Goal: Task Accomplishment & Management: Manage account settings

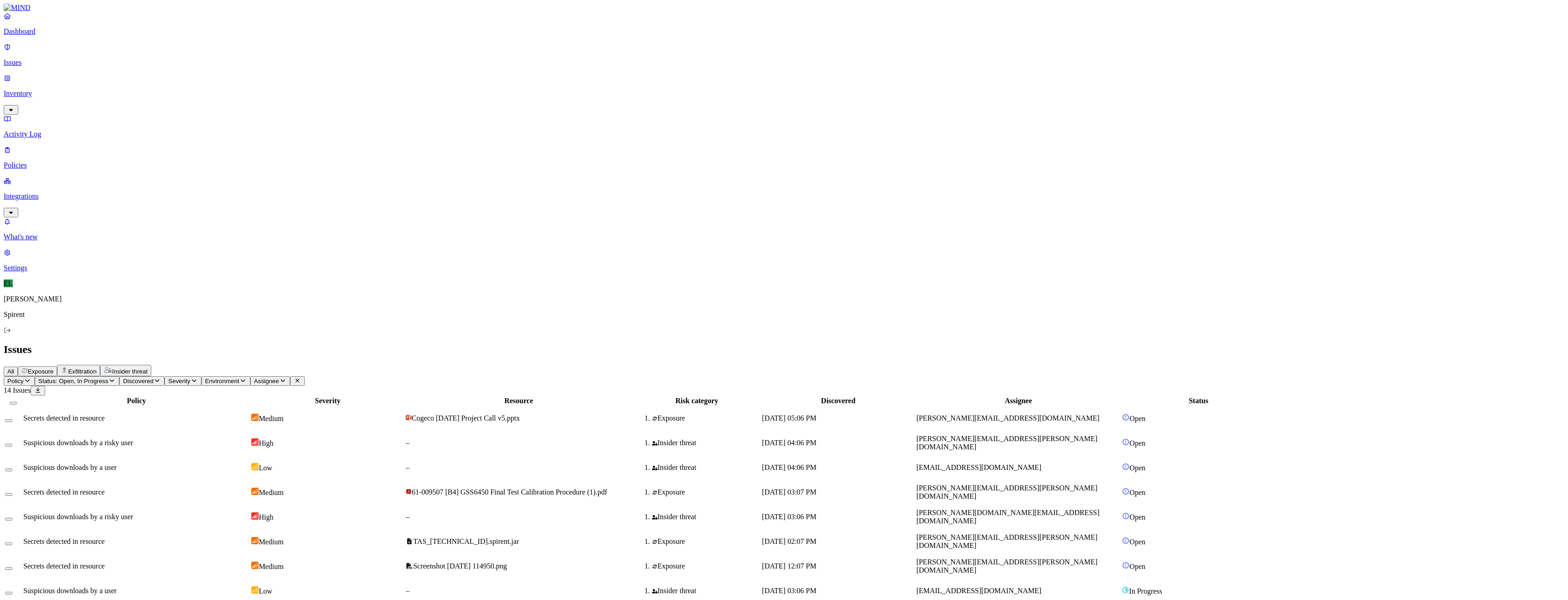
click at [30, 58] on p "Issues" at bounding box center [784, 63] width 1561 height 9
click at [226, 562] on div "Secrets detected in resource" at bounding box center [136, 567] width 226 height 9
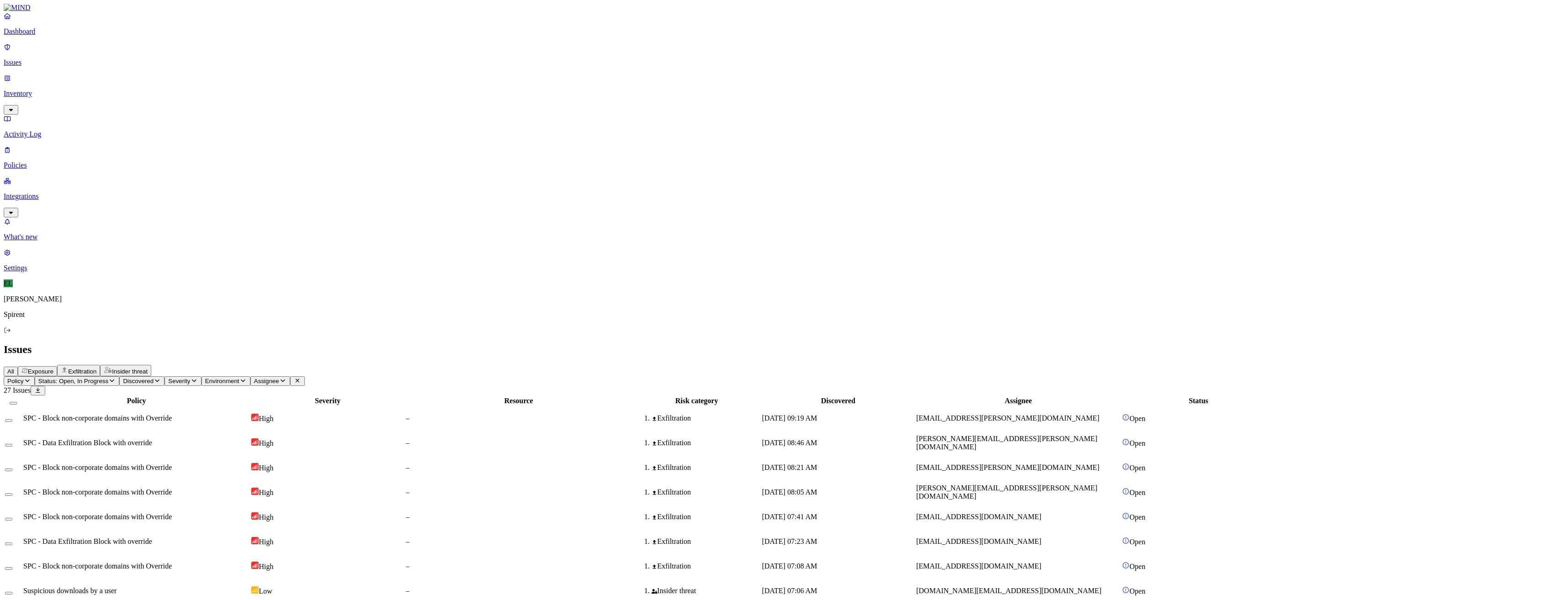
click at [154, 52] on html "Dashboard Issues Inventory Activity Log Policies Integrations What's new 1 Sett…" at bounding box center [784, 540] width 1568 height 1080
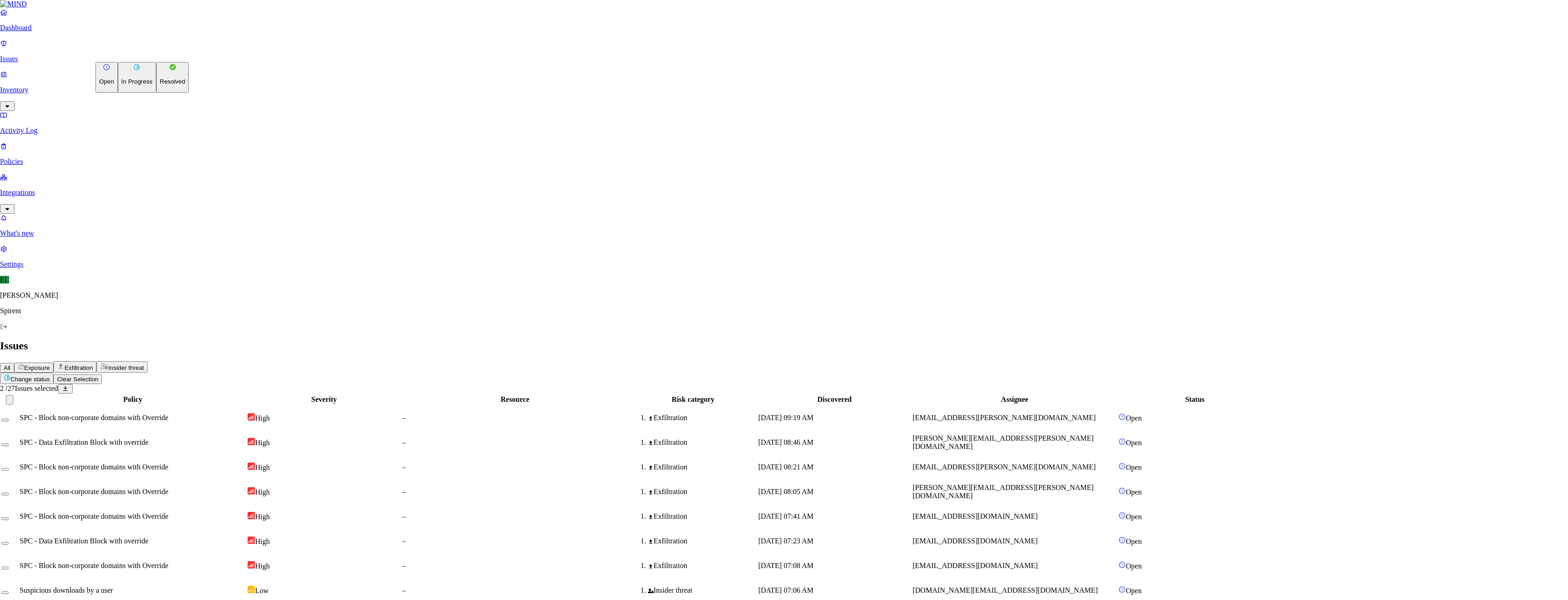
click at [160, 85] on p "Resolved" at bounding box center [173, 81] width 26 height 7
select select "Risk Accepted"
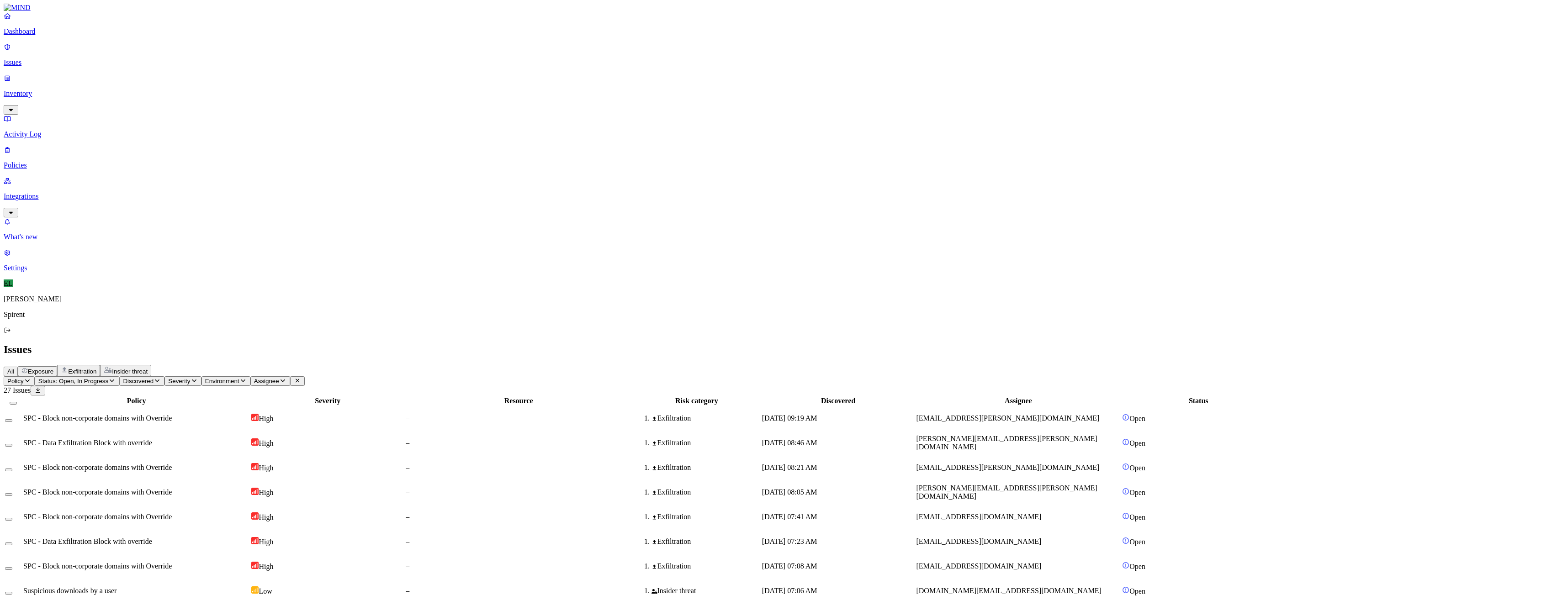
click at [147, 53] on html "Dashboard Issues Inventory Activity Log Policies Integrations What's new 1 Sett…" at bounding box center [784, 517] width 1568 height 1034
click at [156, 92] on button "Resolved" at bounding box center [173, 77] width 33 height 30
select select "Custom Reason"
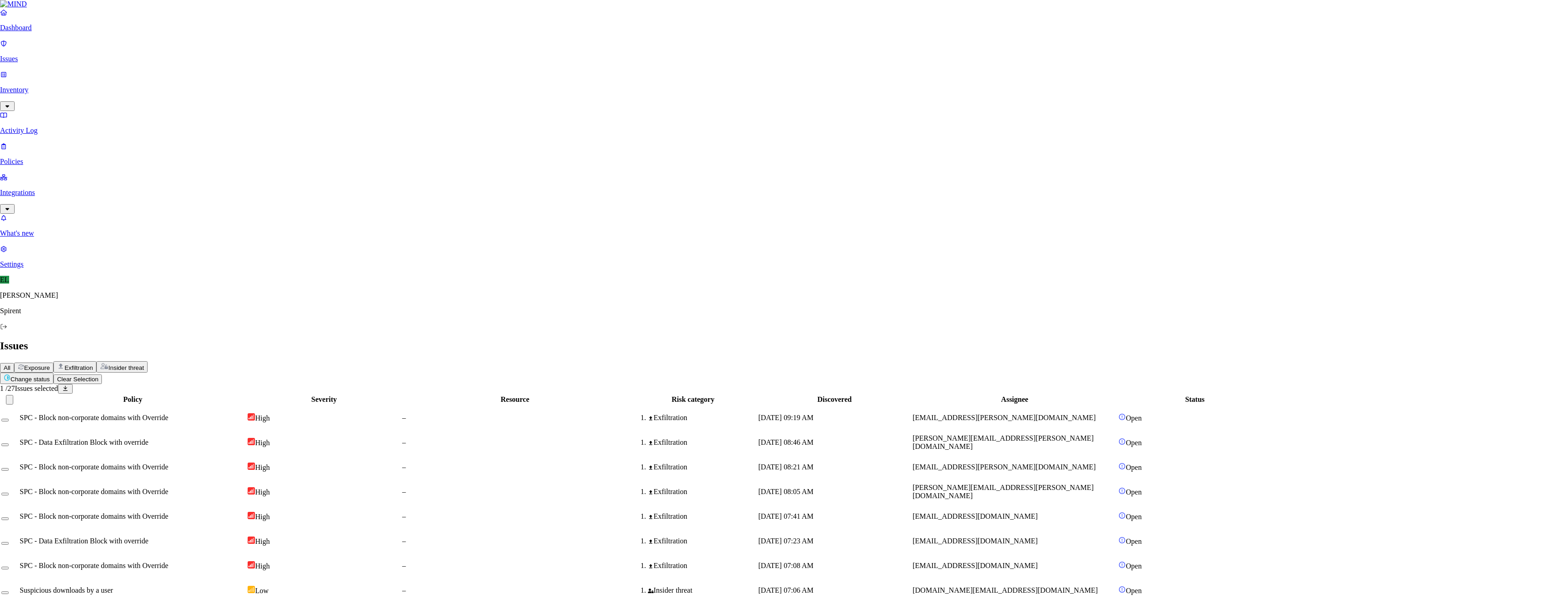
type textarea "text"
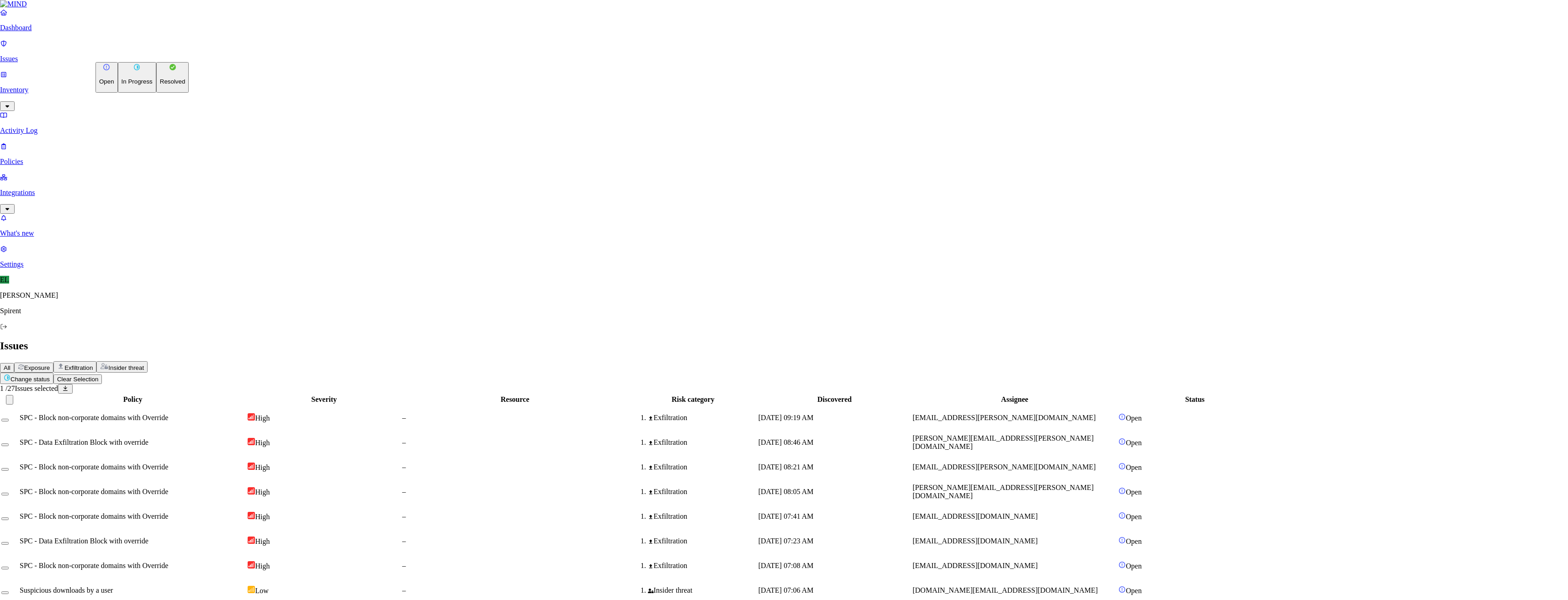
click at [154, 55] on html "Dashboard Issues Inventory Activity Log Policies Integrations What's new 1 Sett…" at bounding box center [784, 503] width 1568 height 1005
click at [156, 92] on button "Resolved" at bounding box center [173, 77] width 33 height 30
select select "Custom Reason"
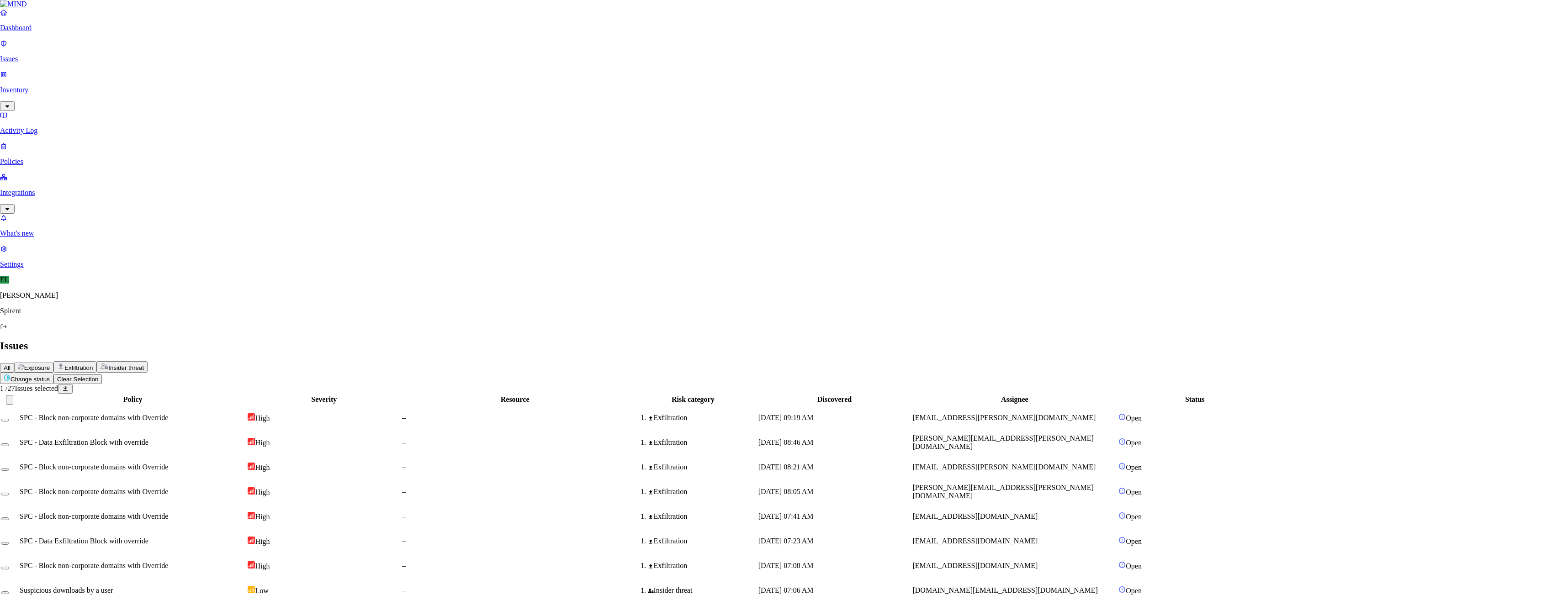
type textarea "text"
click at [150, 57] on html "Dashboard Issues Inventory Activity Log Policies Integrations What's new 1 Sett…" at bounding box center [784, 490] width 1568 height 981
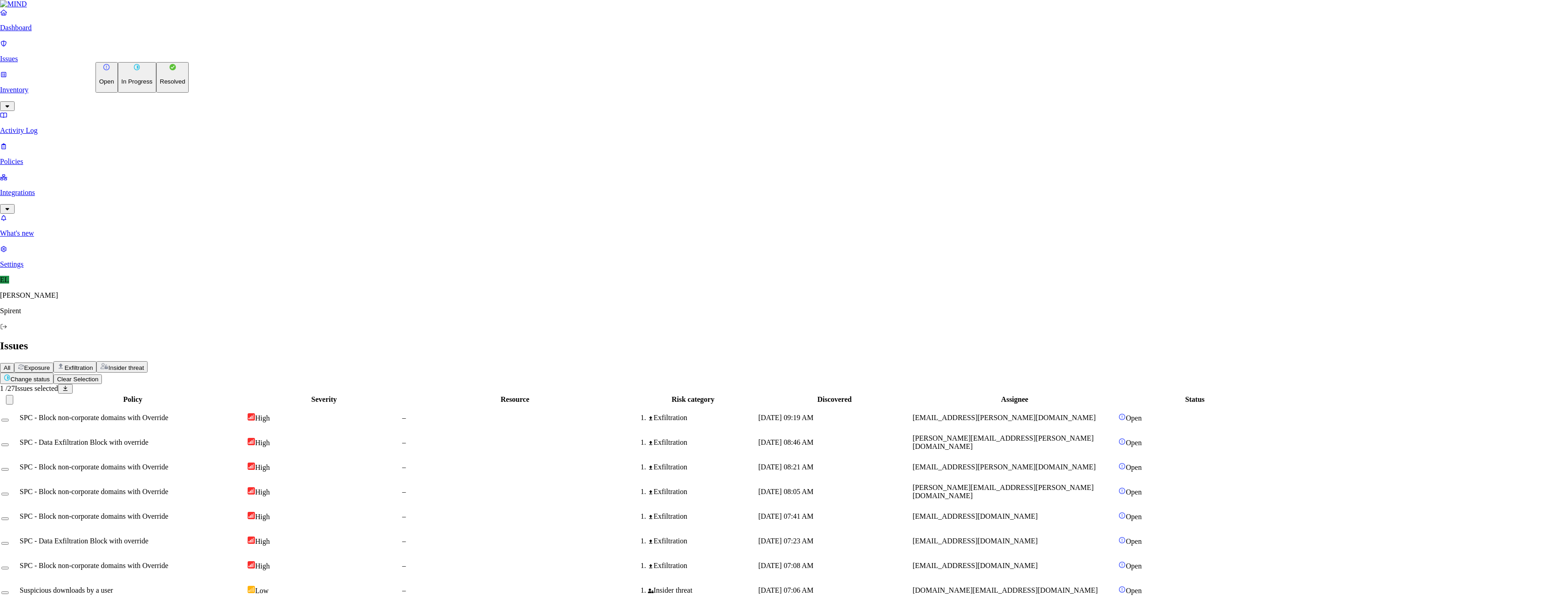
click at [160, 85] on p "Resolved" at bounding box center [173, 81] width 26 height 7
select select "Risk Accepted"
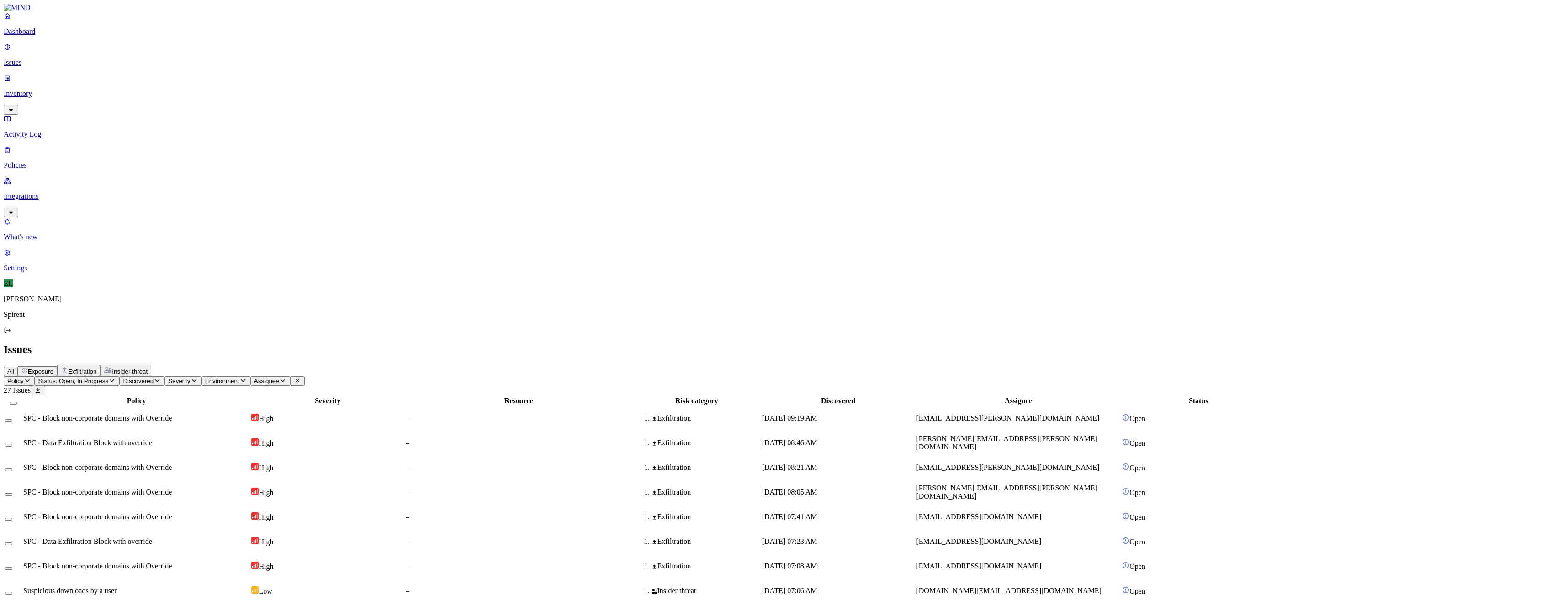
click at [145, 55] on html "Dashboard Issues Inventory Activity Log Policies Integrations What's new 1 Sett…" at bounding box center [784, 478] width 1568 height 956
click at [156, 92] on button "Resolved" at bounding box center [173, 77] width 33 height 30
select select "Custom Reason"
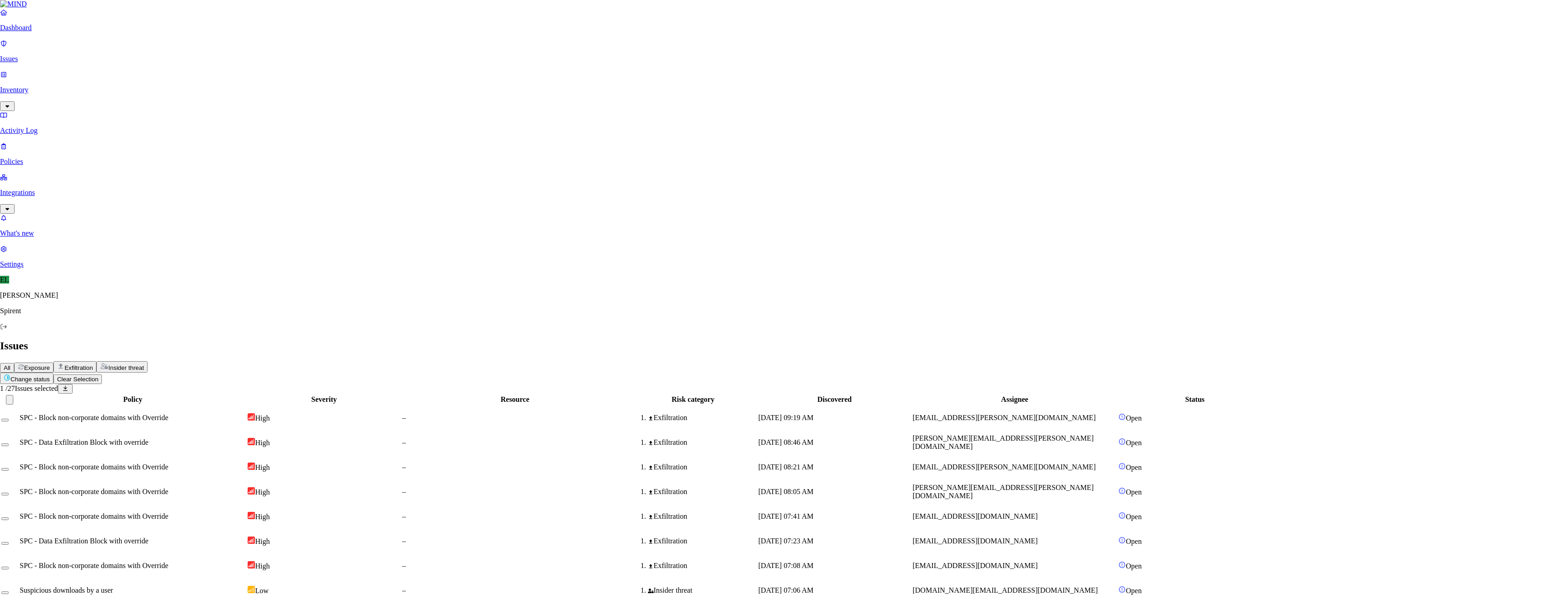
type textarea "text"
click at [1041, 562] on span "sanjeev.kumar@spirent.com" at bounding box center [979, 566] width 125 height 8
drag, startPoint x: 123, startPoint y: 203, endPoint x: 116, endPoint y: 158, distance: 45.5
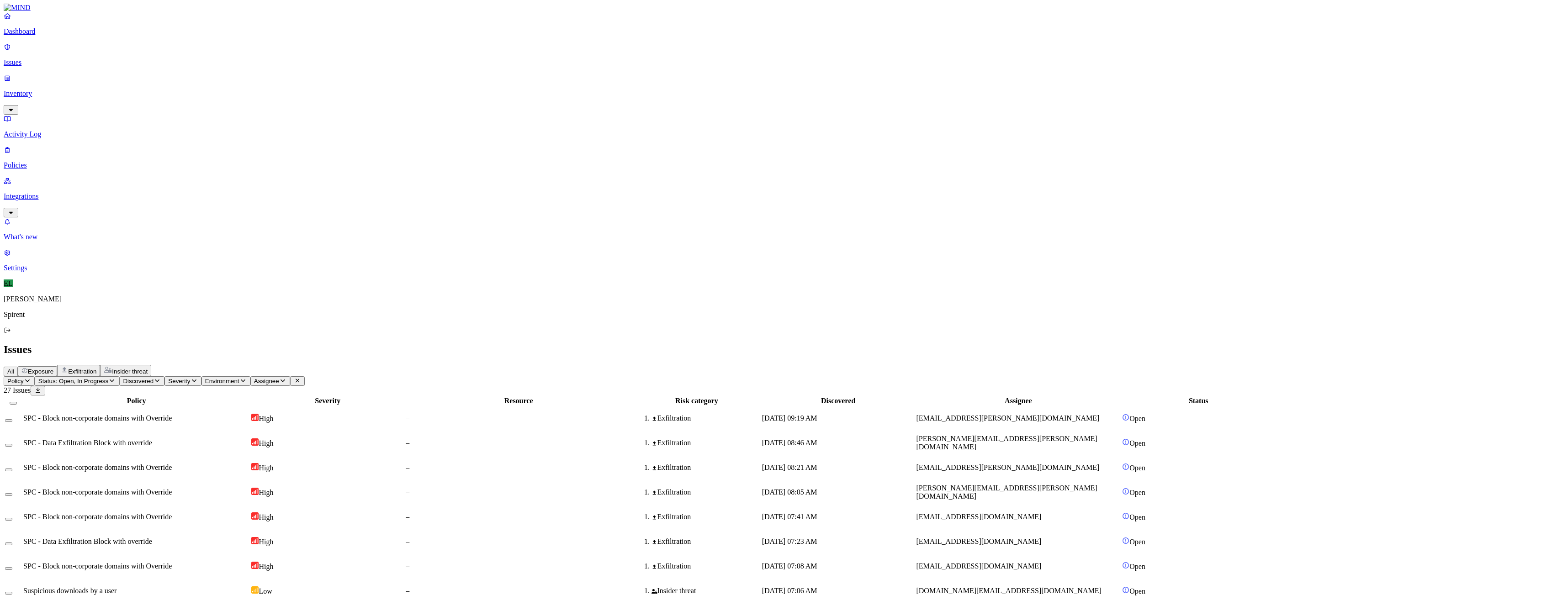
click at [12, 567] on button "Select row" at bounding box center [9, 568] width 7 height 3
click at [130, 56] on html "Dashboard Issues Inventory Activity Log Policies Integrations What's new 1 Sett…" at bounding box center [784, 466] width 1568 height 931
click at [160, 85] on p "Resolved" at bounding box center [173, 81] width 26 height 7
select select "Custom Reason"
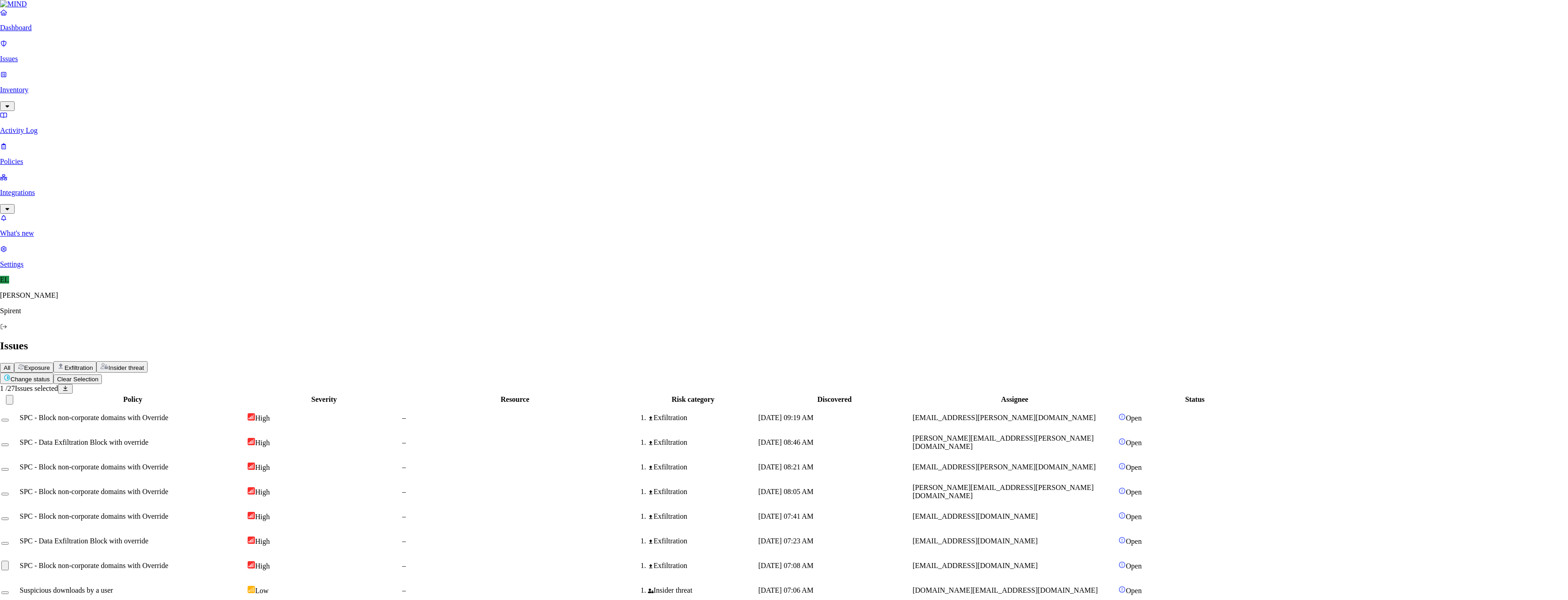
type textarea "text"
click at [250, 562] on div "Suspicious downloads by a user" at bounding box center [136, 567] width 226 height 9
click at [21, 562] on div at bounding box center [13, 567] width 16 height 9
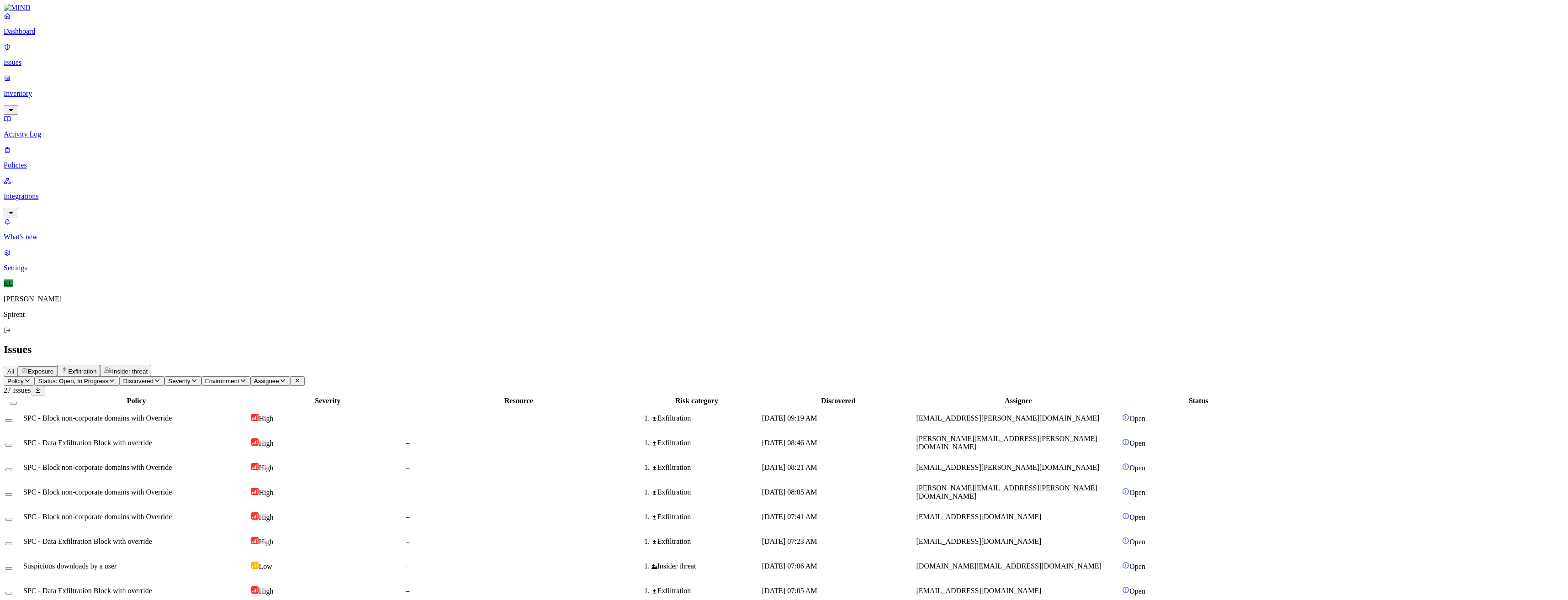
click at [12, 567] on button "Select row" at bounding box center [9, 568] width 7 height 3
click at [162, 53] on html "Dashboard Issues Inventory Activity Log Policies Integrations What's new 1 Sett…" at bounding box center [784, 453] width 1568 height 907
click at [156, 92] on button "Resolved" at bounding box center [173, 77] width 33 height 30
select select "Risk Accepted"
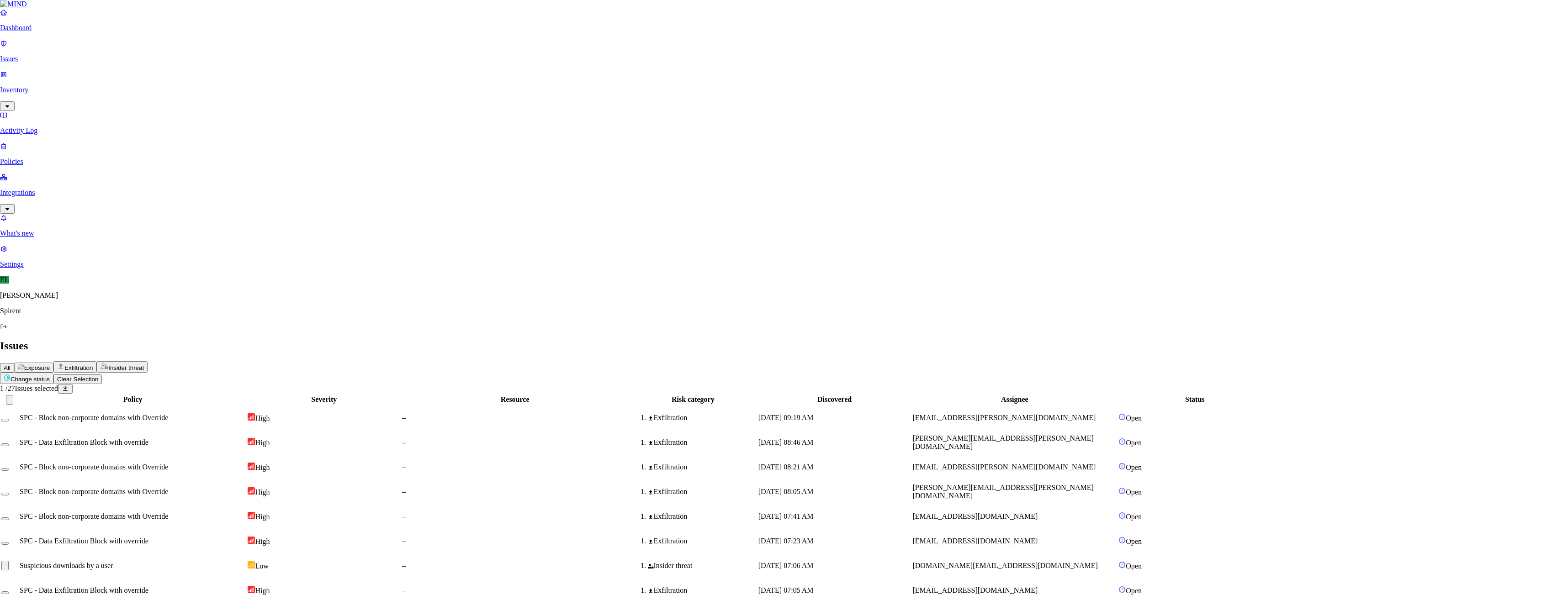
click at [152, 537] on span "SPC - Data Exfiltration Block with override" at bounding box center [88, 541] width 129 height 8
click at [12, 543] on button "Select row" at bounding box center [9, 544] width 7 height 3
click at [137, 56] on html "Dashboard Issues Inventory Activity Log Policies Integrations What's new 1 Sett…" at bounding box center [784, 442] width 1568 height 885
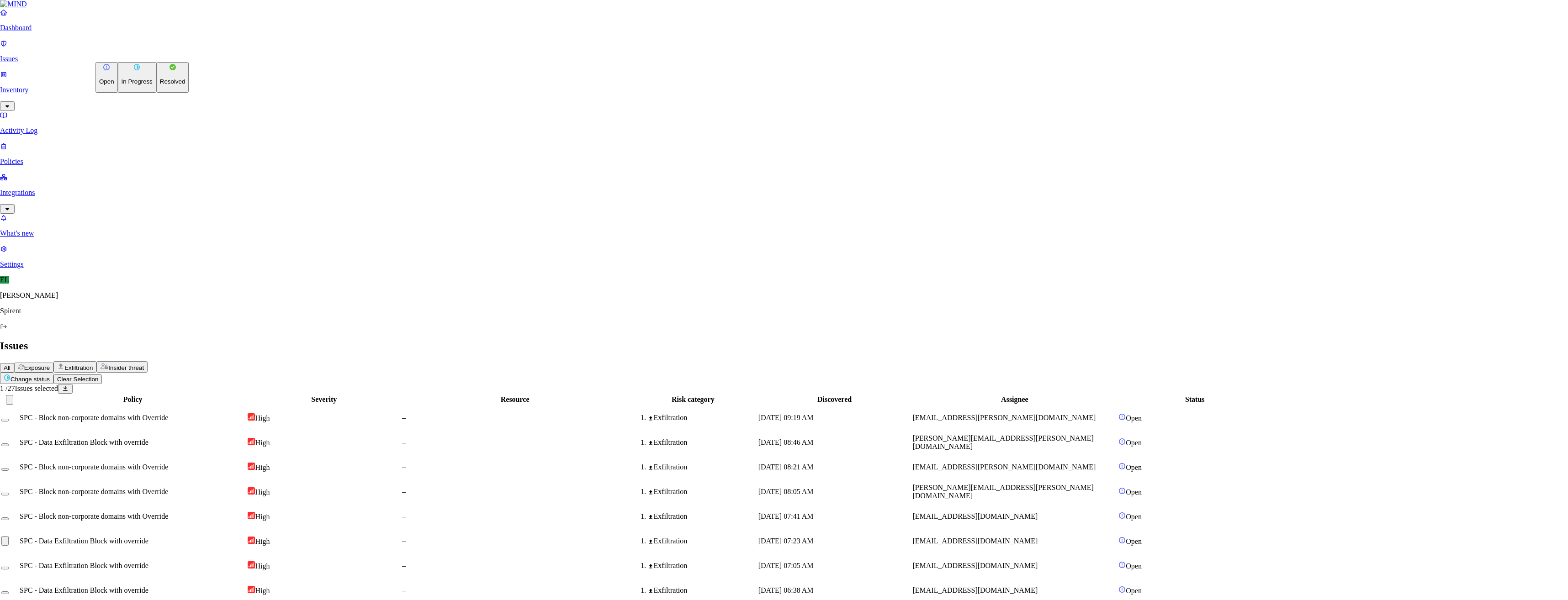
click at [160, 85] on p "Resolved" at bounding box center [173, 81] width 26 height 7
select select "Custom Reason"
type textarea "Not sensitive"
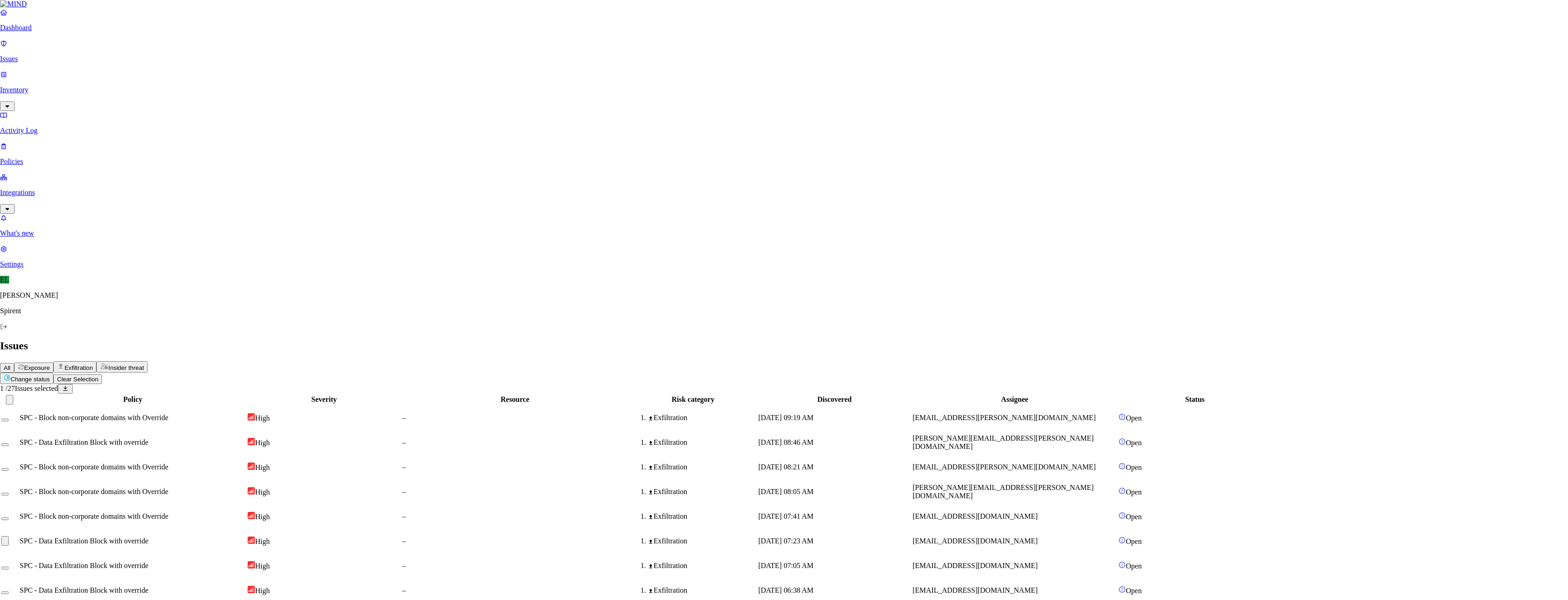
click at [172, 414] on span "SPC - Block non-corporate domains with Override" at bounding box center [97, 418] width 149 height 8
click at [12, 419] on button "Select row" at bounding box center [9, 420] width 7 height 3
click at [135, 56] on html "Dashboard Issues Inventory Activity Log Policies Integrations What's new 1 Sett…" at bounding box center [784, 428] width 1568 height 857
click at [160, 85] on p "Resolved" at bounding box center [173, 81] width 26 height 7
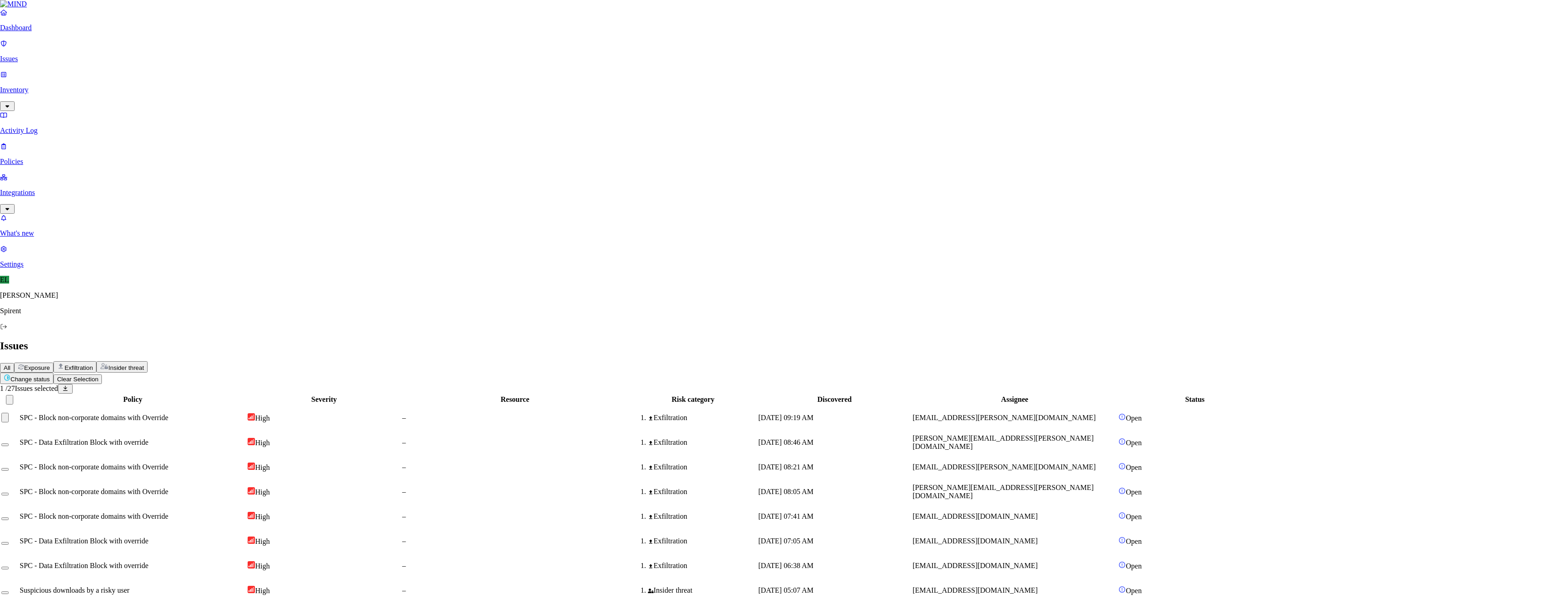
select select "Custom Reason"
type textarea "Personal"
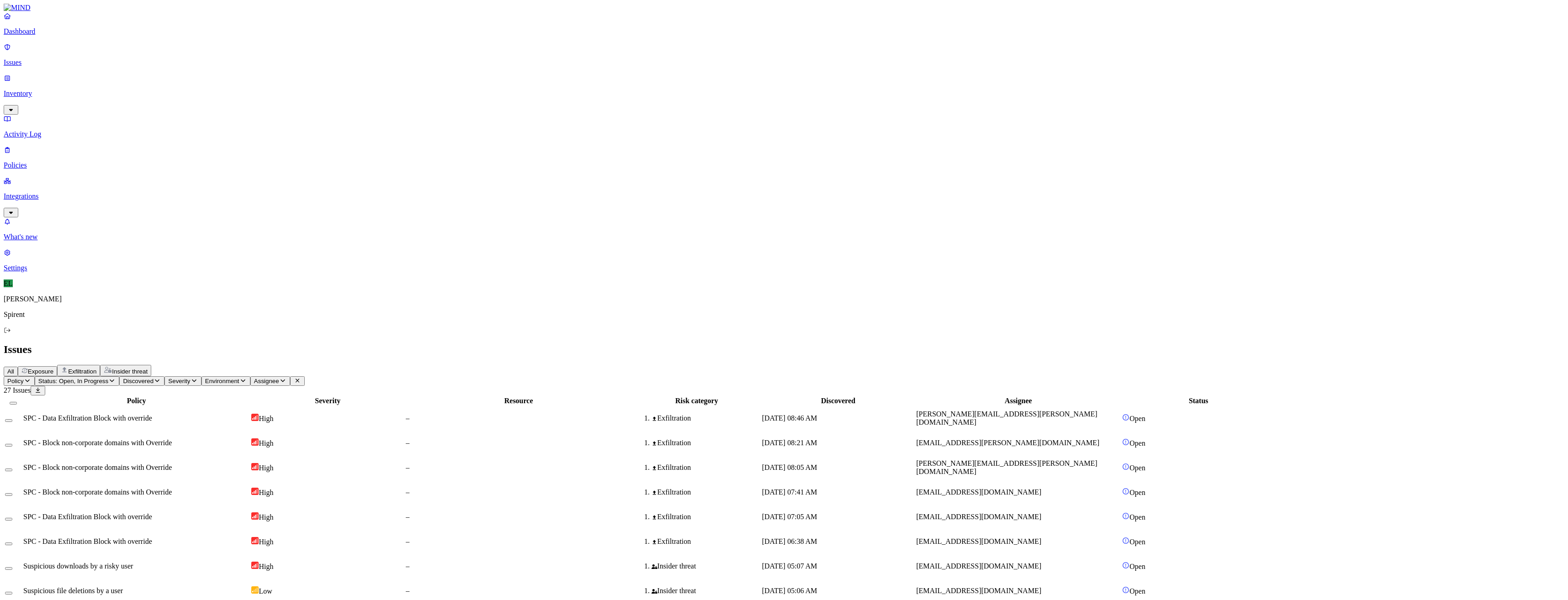
click at [152, 414] on span "SPC - Data Exfiltration Block with override" at bounding box center [88, 418] width 129 height 8
click at [12, 419] on button "Select row" at bounding box center [9, 420] width 7 height 3
click at [133, 52] on html "Dashboard Issues Inventory Activity Log Policies Integrations What's new 1 Sett…" at bounding box center [784, 418] width 1568 height 836
click at [160, 85] on p "Resolved" at bounding box center [173, 81] width 26 height 7
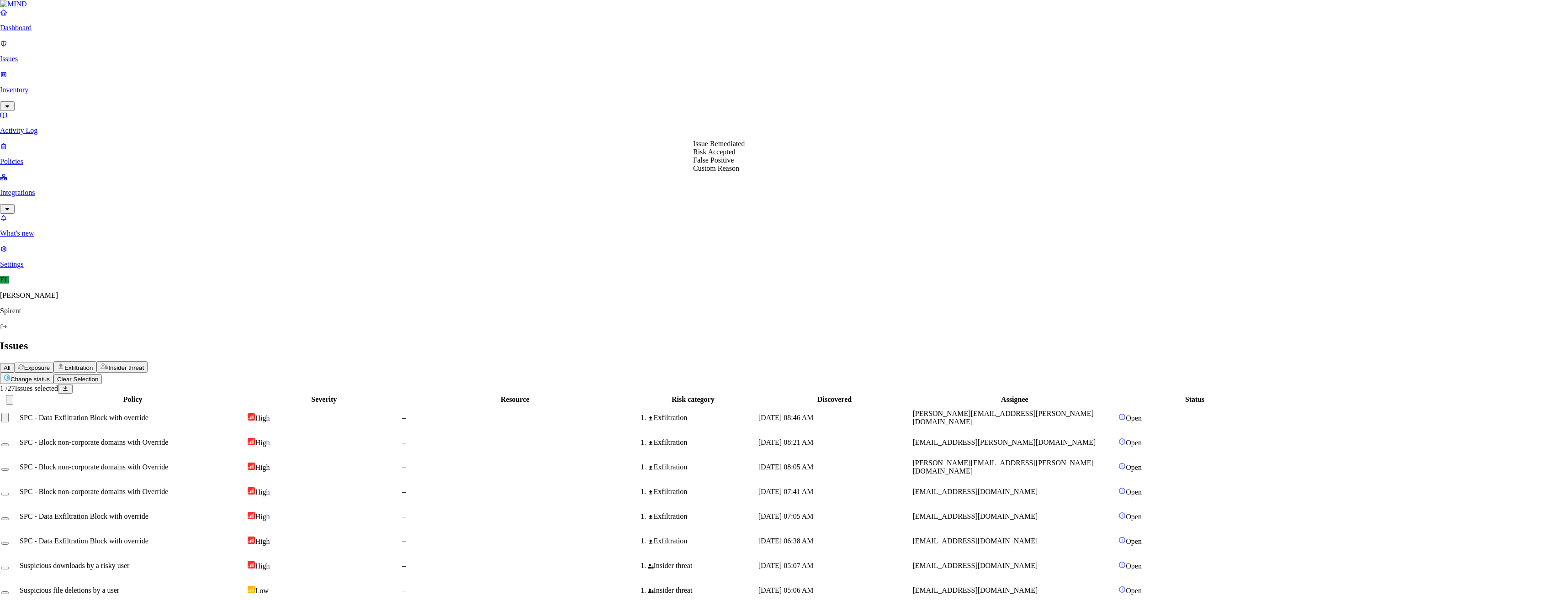
select select "Custom Reason"
type textarea "Personal"
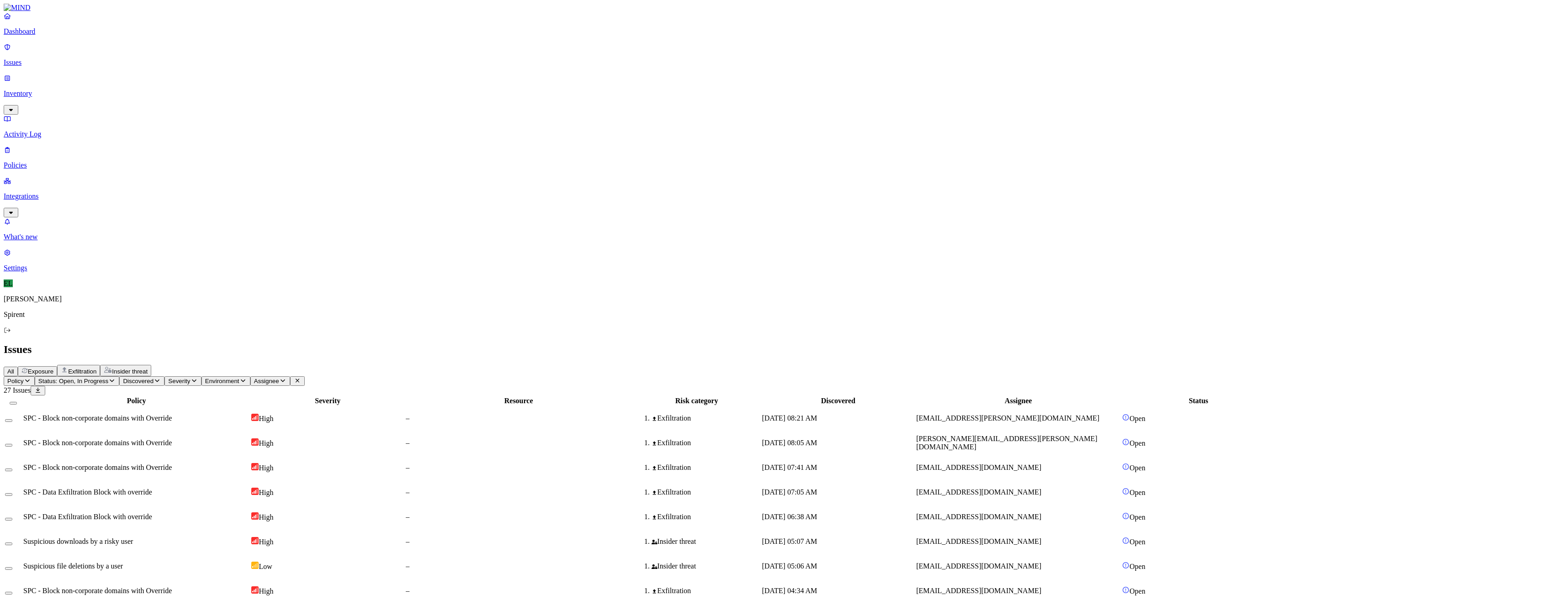
click at [1059, 406] on td "suma.subbarao@spirent.com" at bounding box center [1018, 418] width 205 height 24
click at [12, 419] on button "Select row" at bounding box center [9, 420] width 7 height 3
click at [138, 56] on html "Dashboard Issues Inventory Activity Log Policies Integrations What's new 1 Sett…" at bounding box center [784, 404] width 1568 height 808
click at [156, 92] on button "Resolved" at bounding box center [173, 77] width 33 height 30
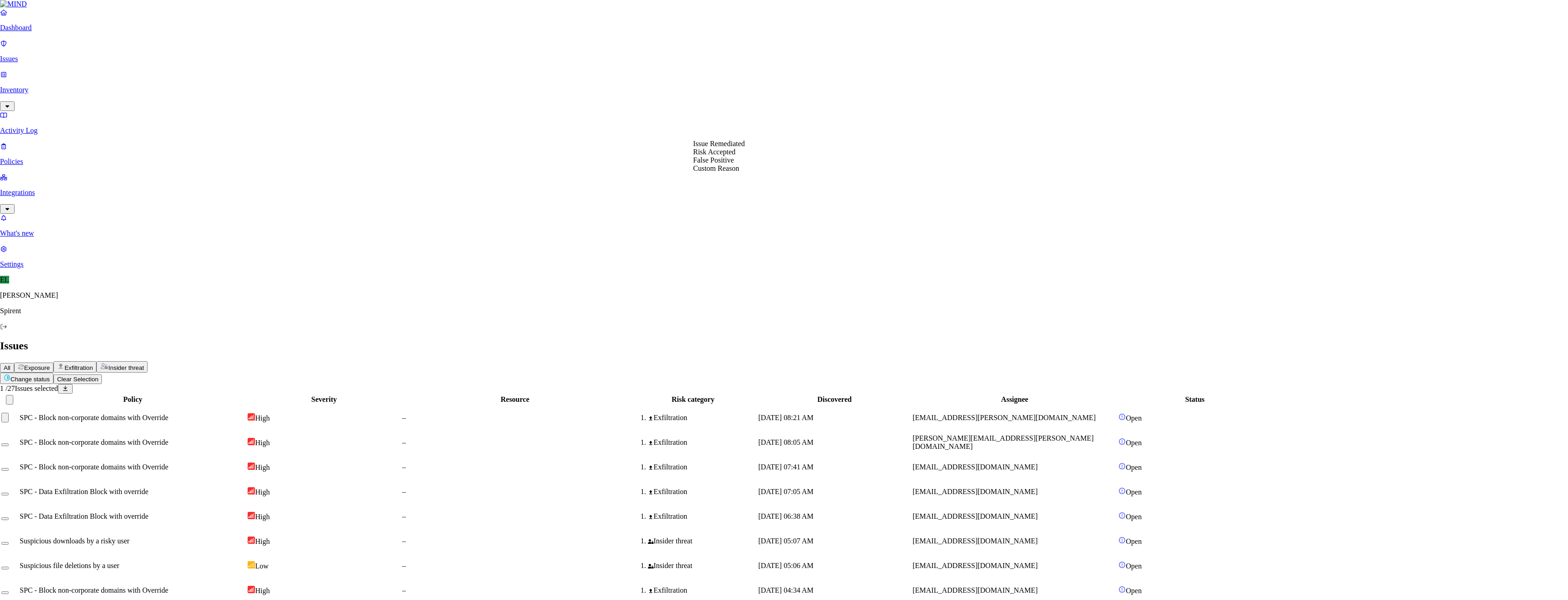
select select "Custom Reason"
type textarea "Personal"
click at [1034, 410] on span "sudhakar.parasher@spirent.com" at bounding box center [1006, 418] width 181 height 16
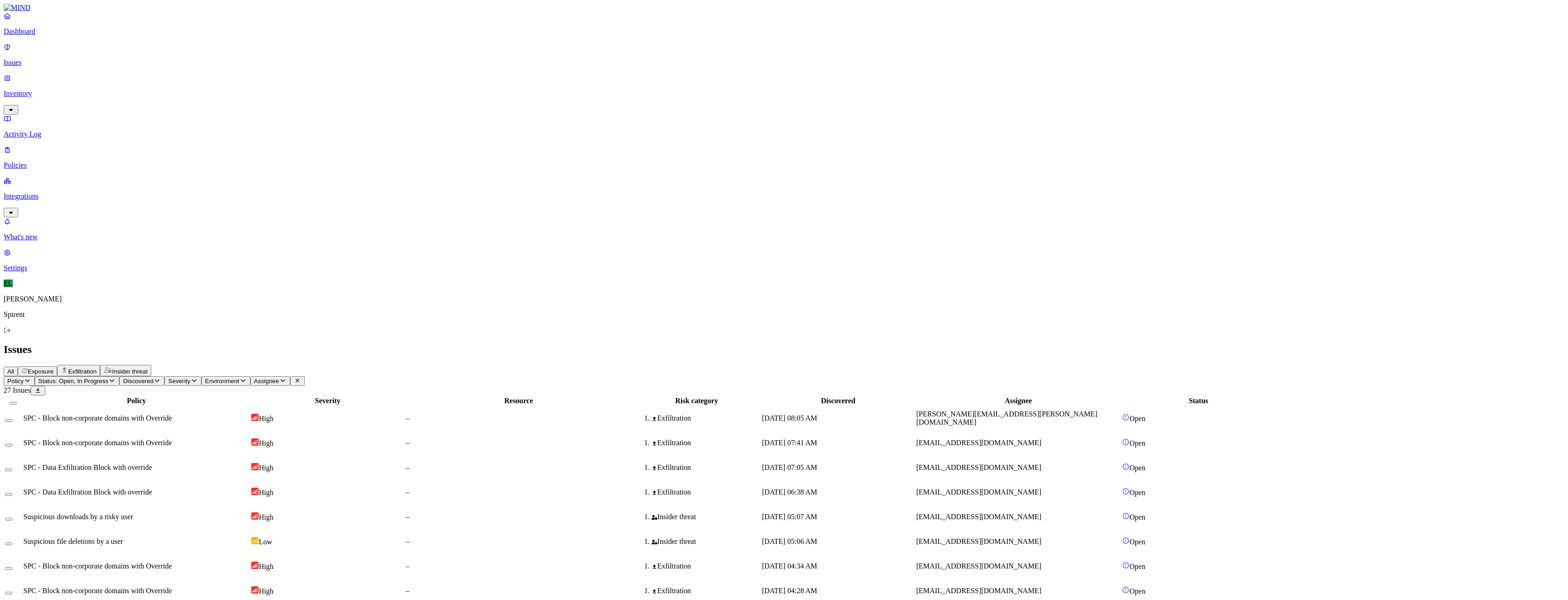
drag, startPoint x: 124, startPoint y: 92, endPoint x: 125, endPoint y: 83, distance: 9.1
click at [12, 419] on button "Select row" at bounding box center [9, 420] width 7 height 3
click at [135, 56] on html "Dashboard Issues Inventory Activity Log Policies Integrations What's new 1 Sett…" at bounding box center [784, 391] width 1568 height 783
click at [160, 85] on p "Resolved" at bounding box center [173, 81] width 26 height 7
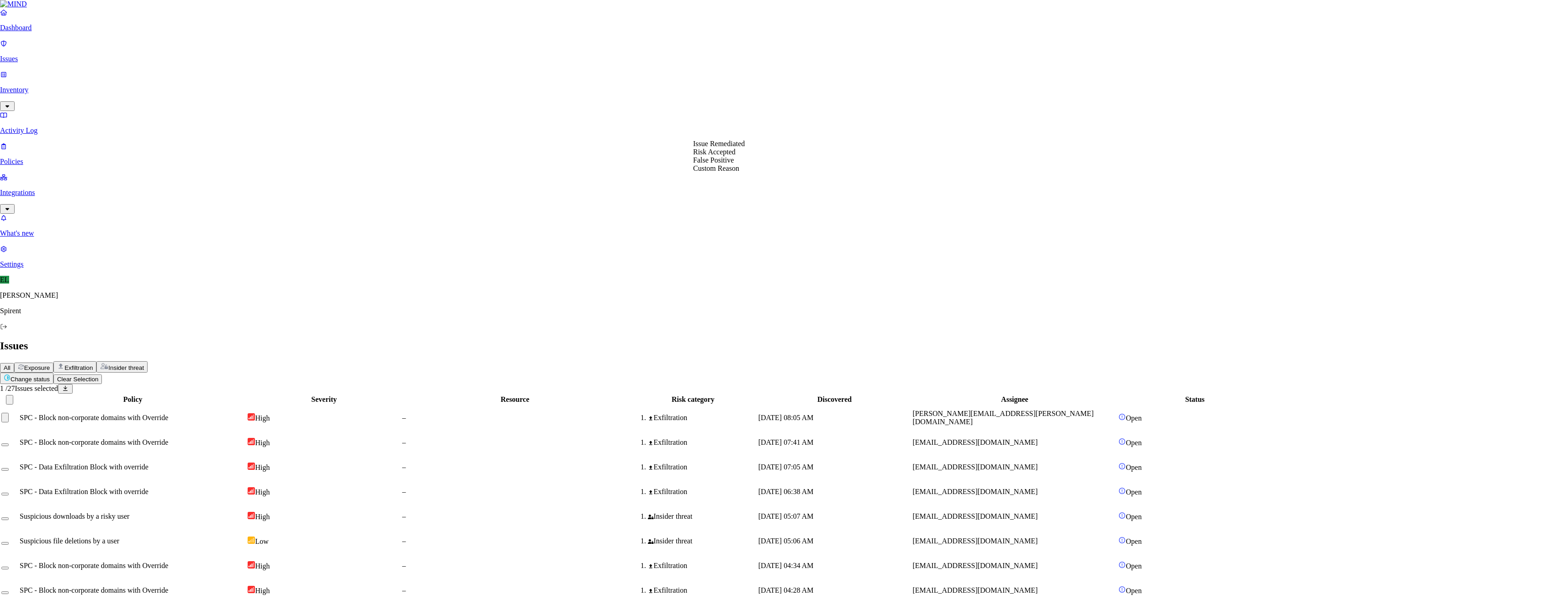
select select "Custom Reason"
type textarea "Personal"
click at [1028, 406] on td "sachin.vani@spirent.com" at bounding box center [1018, 418] width 205 height 24
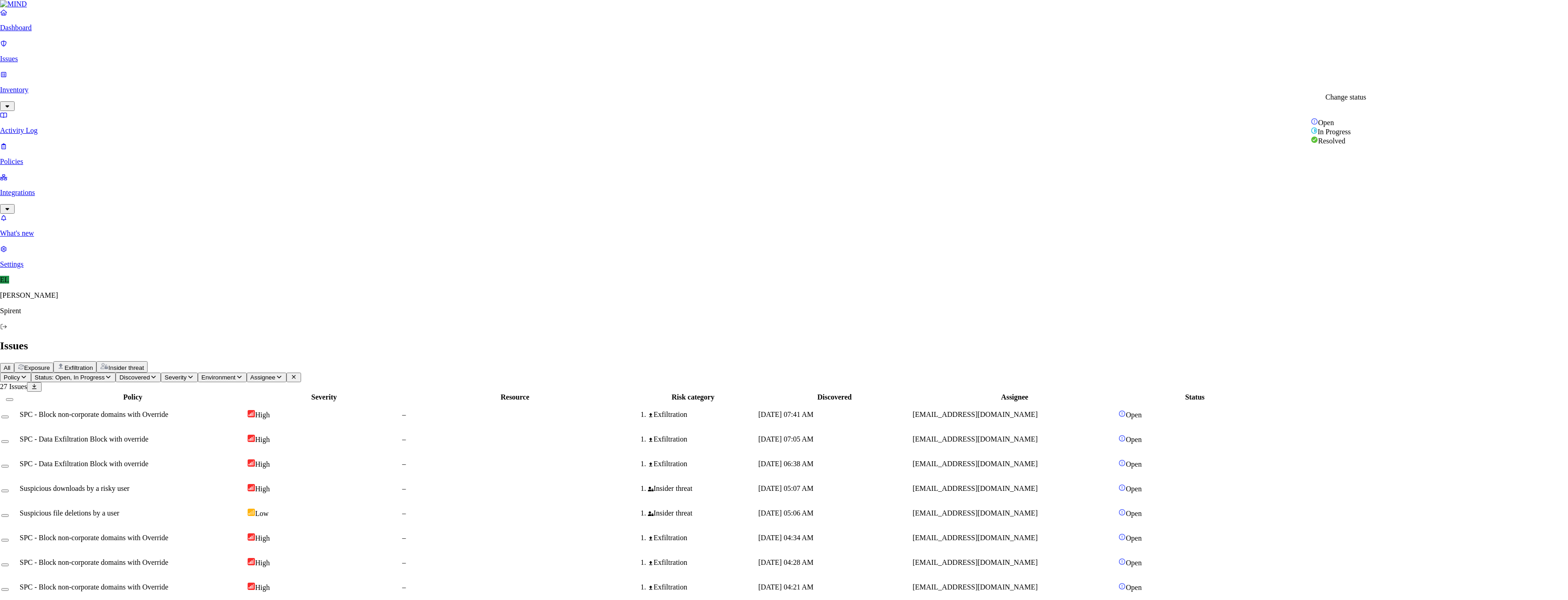
click at [152, 439] on span "SPC - Data Exfiltration Block with override" at bounding box center [88, 442] width 129 height 8
click at [12, 444] on button "Select row" at bounding box center [9, 445] width 7 height 3
click at [144, 54] on html "Dashboard Issues Inventory Activity Log Policies Integrations What's new 1 Sett…" at bounding box center [784, 379] width 1568 height 759
click at [160, 85] on p "Resolved" at bounding box center [173, 81] width 26 height 7
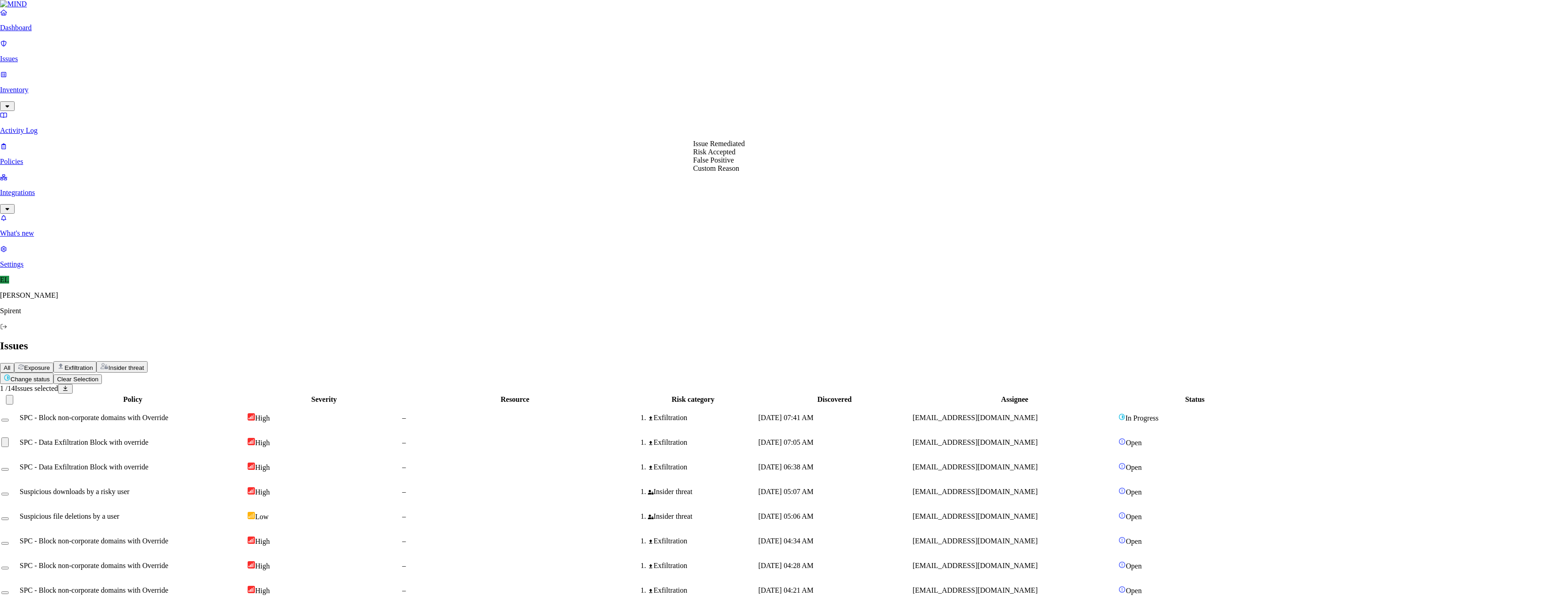
select select "Custom Reason"
type textarea "text"
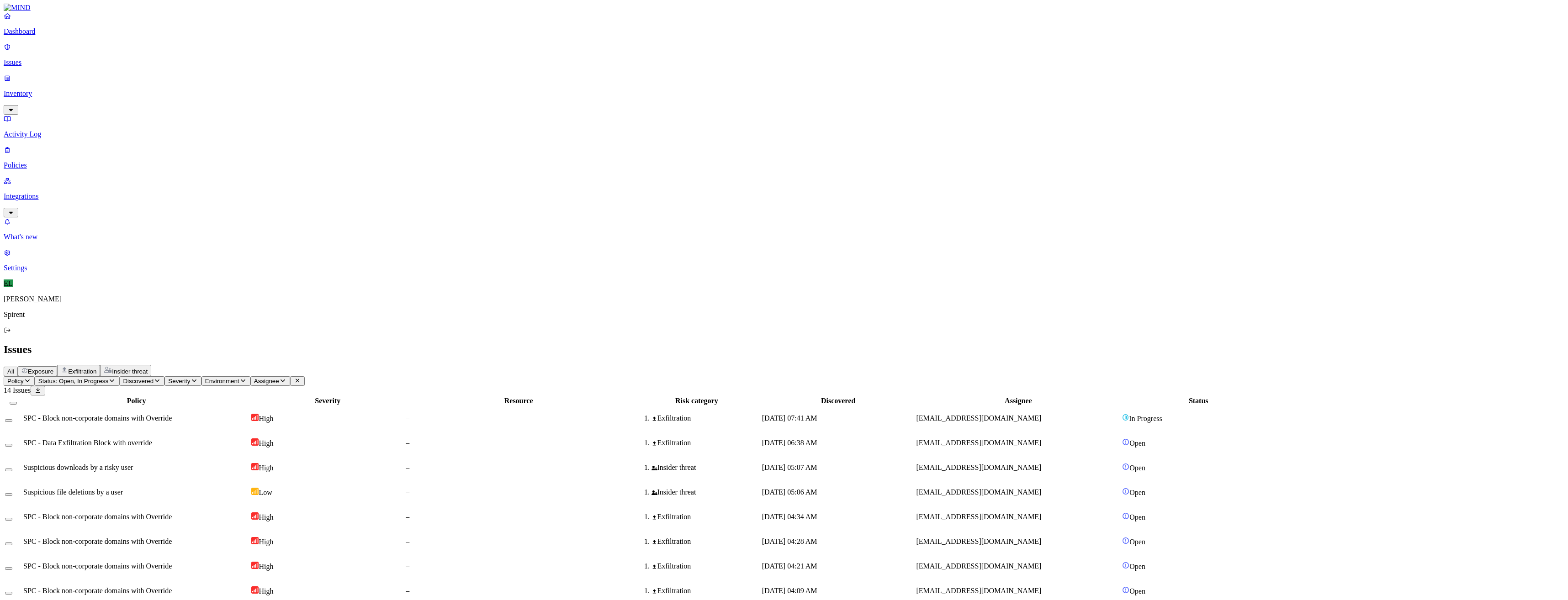
click at [178, 431] on td "SPC - Data Exfiltration Block with override" at bounding box center [136, 443] width 227 height 24
click at [12, 444] on button "Select row" at bounding box center [9, 445] width 7 height 3
click at [149, 53] on html "Dashboard Issues Inventory Activity Log Policies Integrations What's new 1 Sett…" at bounding box center [784, 367] width 1568 height 734
click at [156, 92] on button "Resolved" at bounding box center [173, 77] width 33 height 30
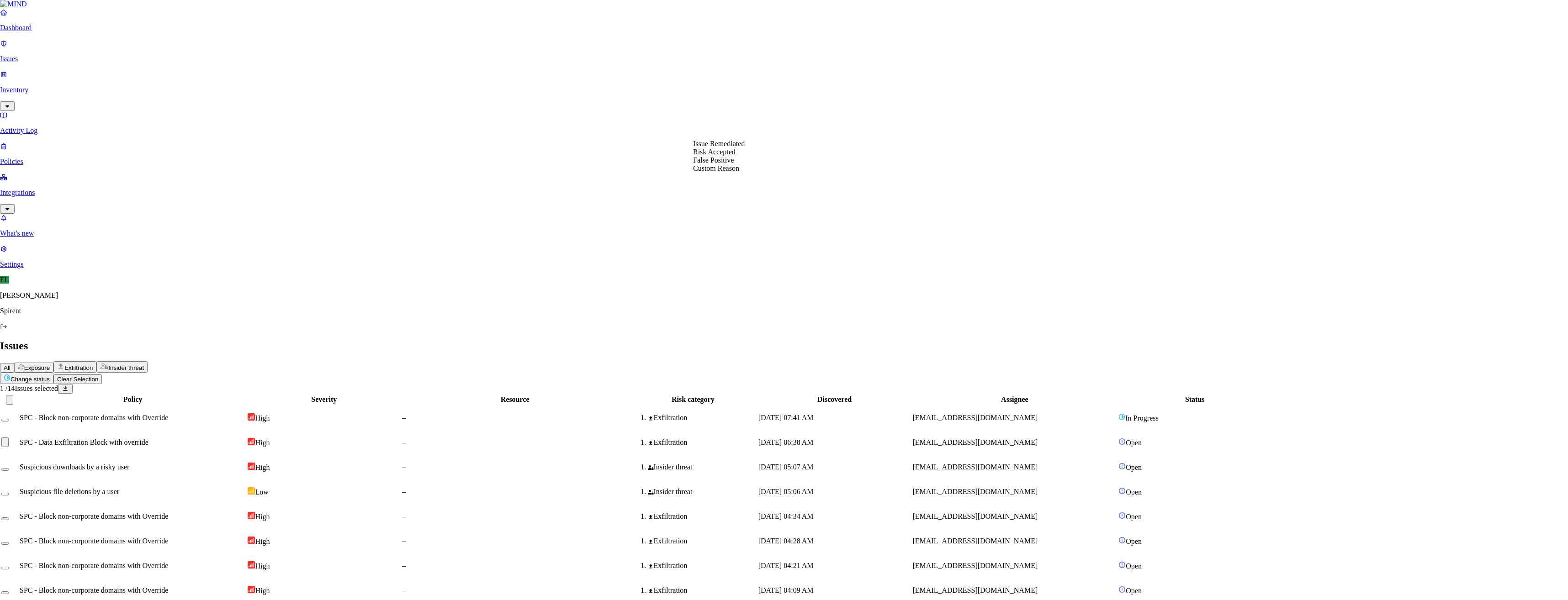
select select "Custom Reason"
type textarea "text"
click at [133, 439] on span "Suspicious downloads by a risky user" at bounding box center [78, 442] width 110 height 8
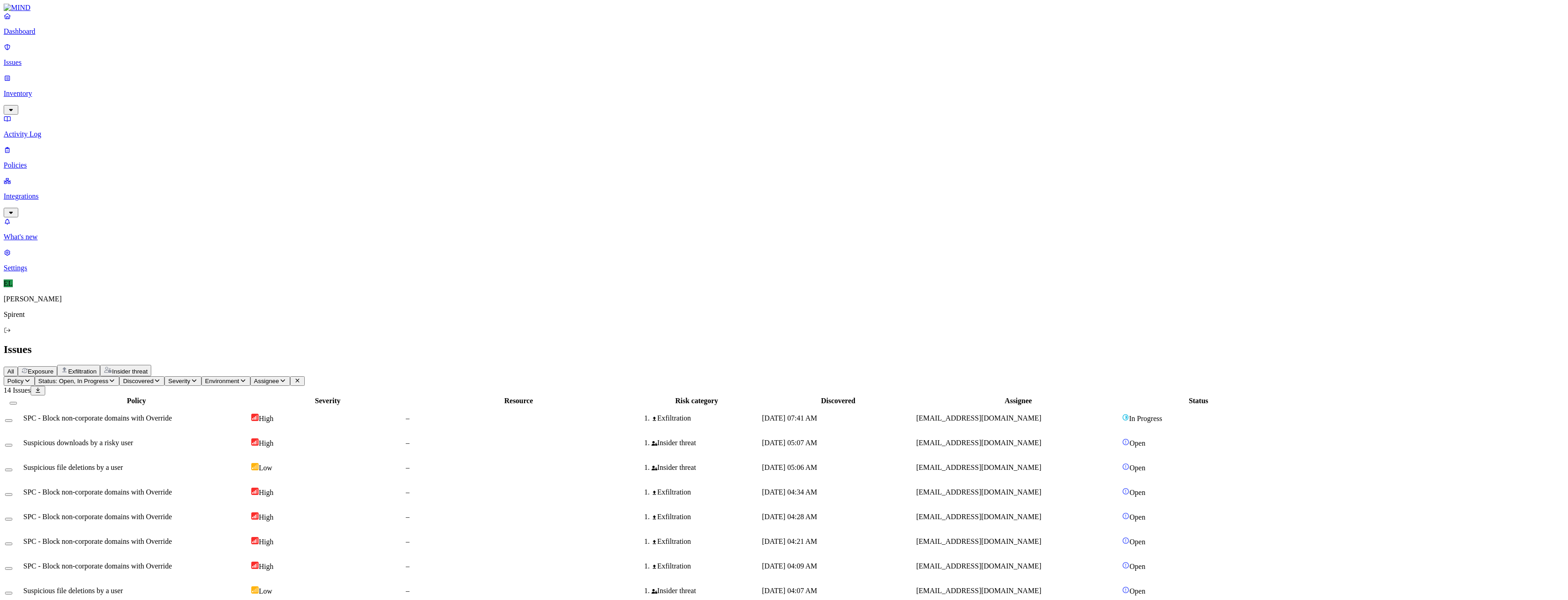
click at [871, 406] on td "Sep 10, 2025, 07:41 AM" at bounding box center [838, 418] width 153 height 24
select select "Custom Reason"
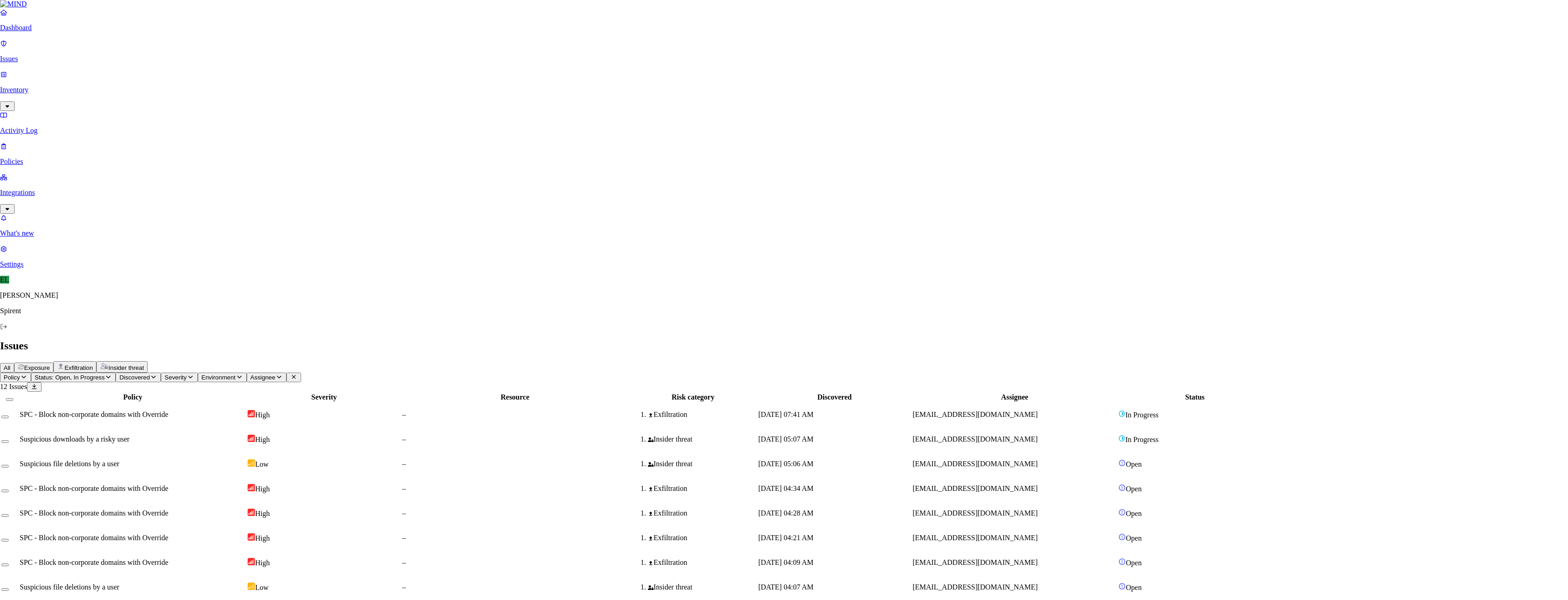
type textarea "Friendly reminder on tools sent"
click at [1041, 439] on span "sukanya.umesh@spirent.com" at bounding box center [979, 442] width 125 height 8
click at [12, 444] on button "Select row" at bounding box center [9, 445] width 7 height 3
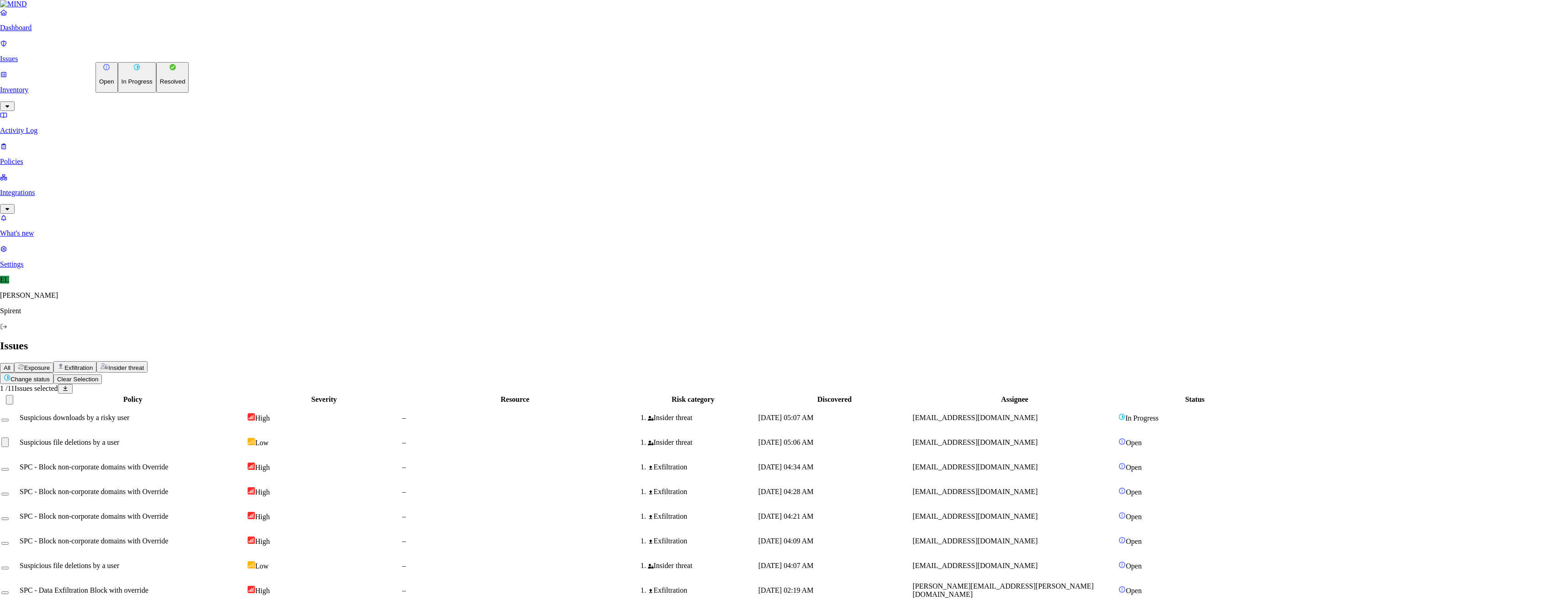
click at [139, 53] on html "Dashboard Issues Inventory Activity Log Policies Integrations What's new 1 Sett…" at bounding box center [784, 342] width 1568 height 685
click at [160, 85] on p "Resolved" at bounding box center [173, 81] width 26 height 7
select select "Risk Accepted"
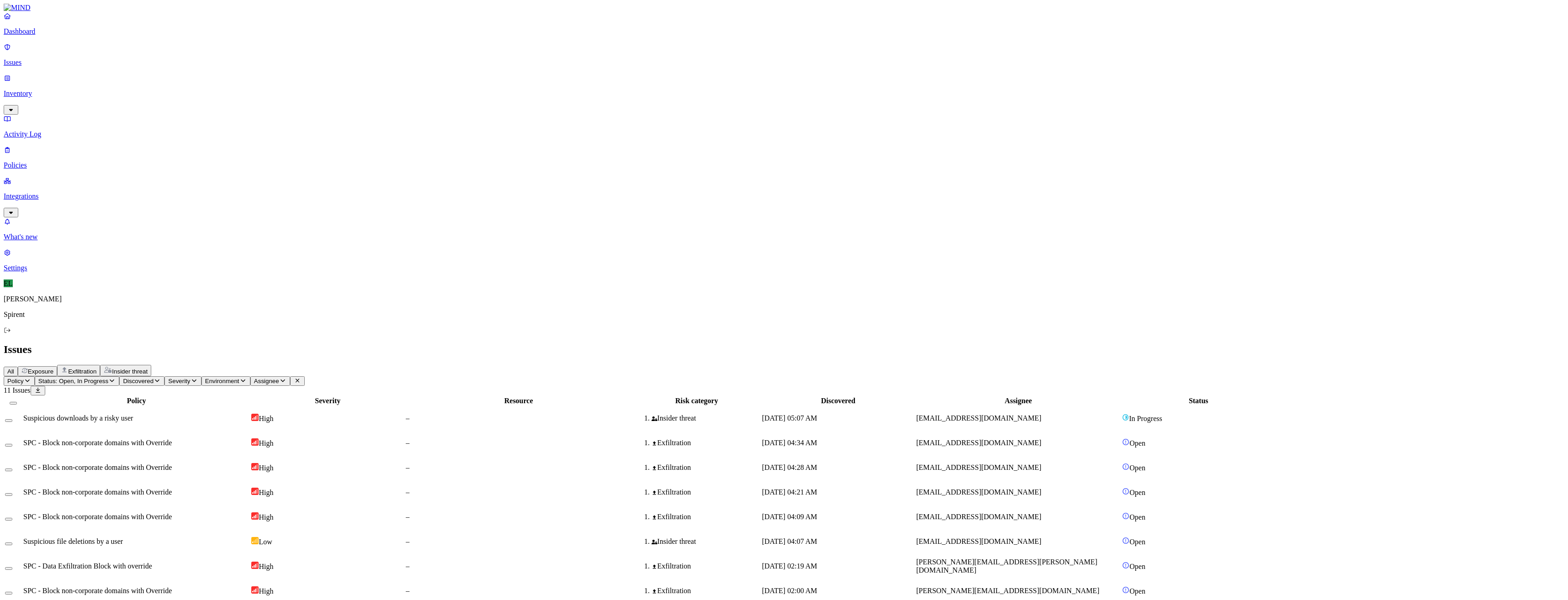
click at [139, 439] on span "SPC - Block non-corporate domains with Override" at bounding box center [97, 442] width 149 height 8
click at [12, 444] on button "Select row" at bounding box center [9, 445] width 7 height 3
click at [149, 54] on html "Dashboard Issues Inventory Activity Log Policies Integrations What's new 1 Sett…" at bounding box center [784, 330] width 1568 height 660
click at [156, 92] on button "Resolved" at bounding box center [173, 77] width 33 height 30
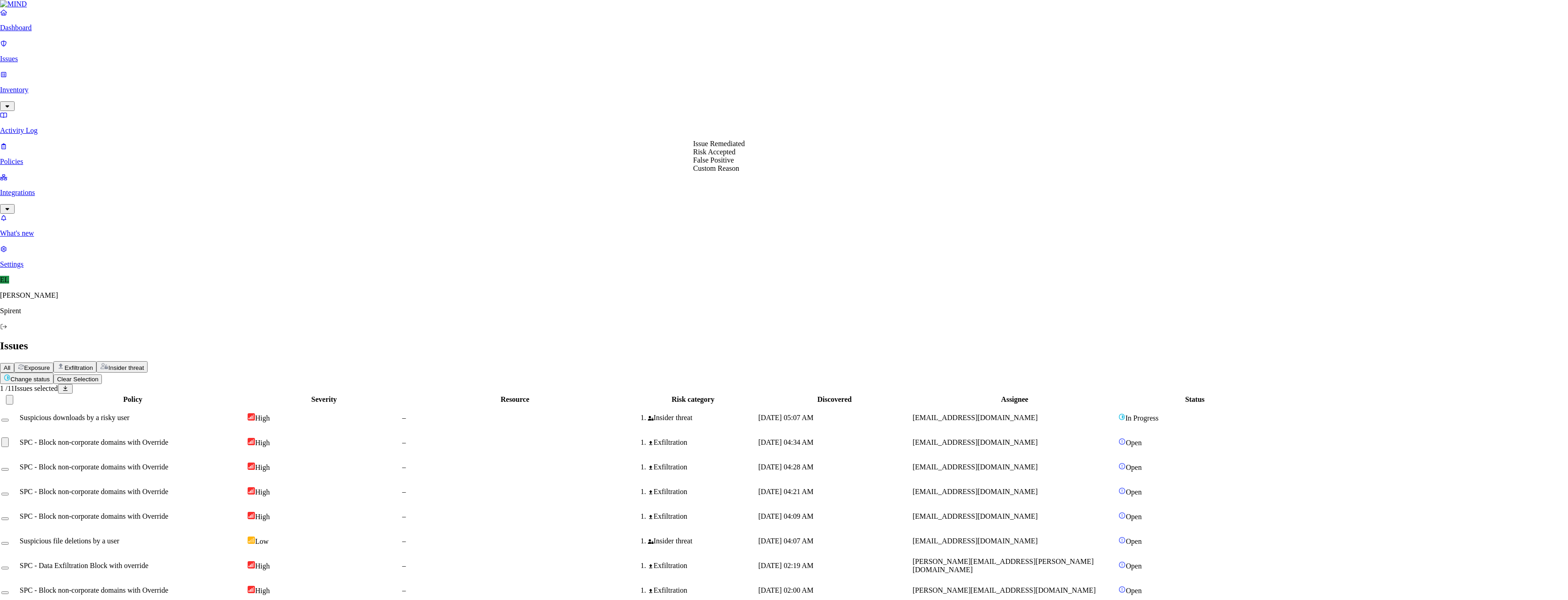
select select "Risk Accepted"
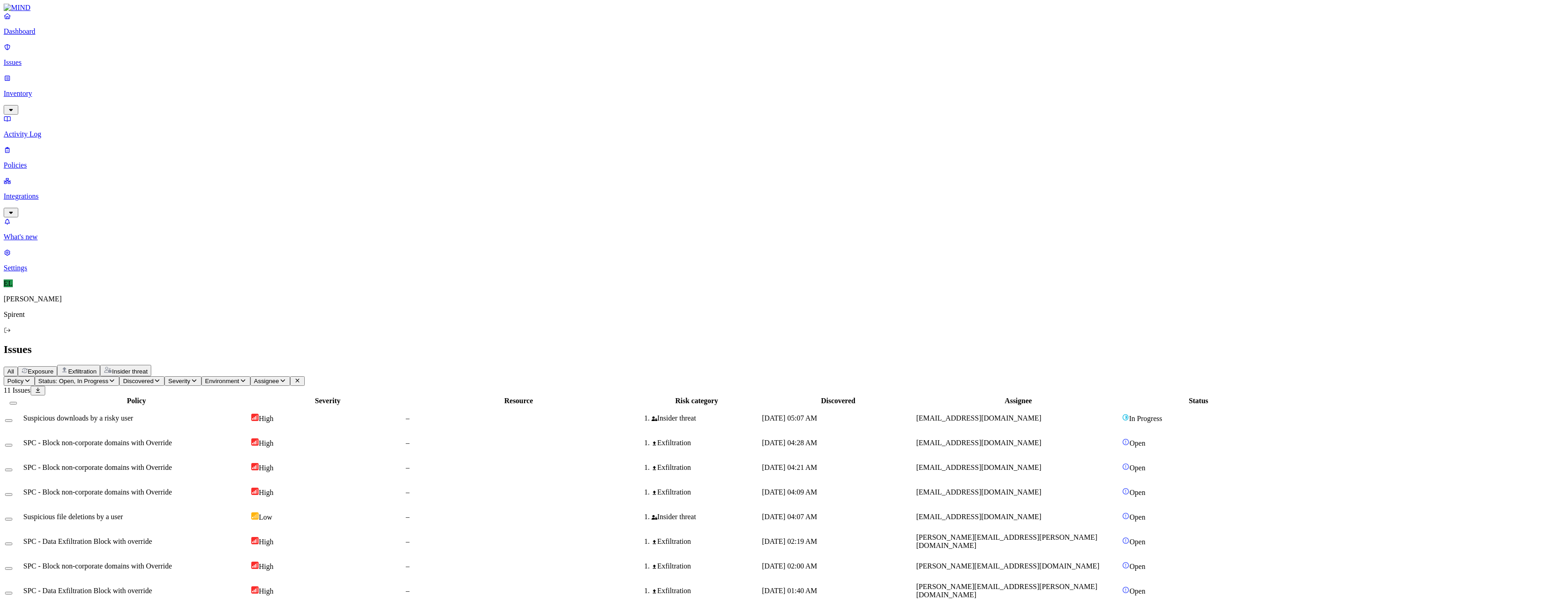
click at [1041, 439] on span "deepak.sharma@spirent.com" at bounding box center [979, 442] width 125 height 8
click at [12, 444] on button "Select row" at bounding box center [9, 445] width 7 height 3
click at [136, 55] on html "Dashboard Issues Inventory Activity Log Policies Integrations What's new 1 Sett…" at bounding box center [784, 319] width 1568 height 639
click at [160, 85] on p "Resolved" at bounding box center [173, 81] width 26 height 7
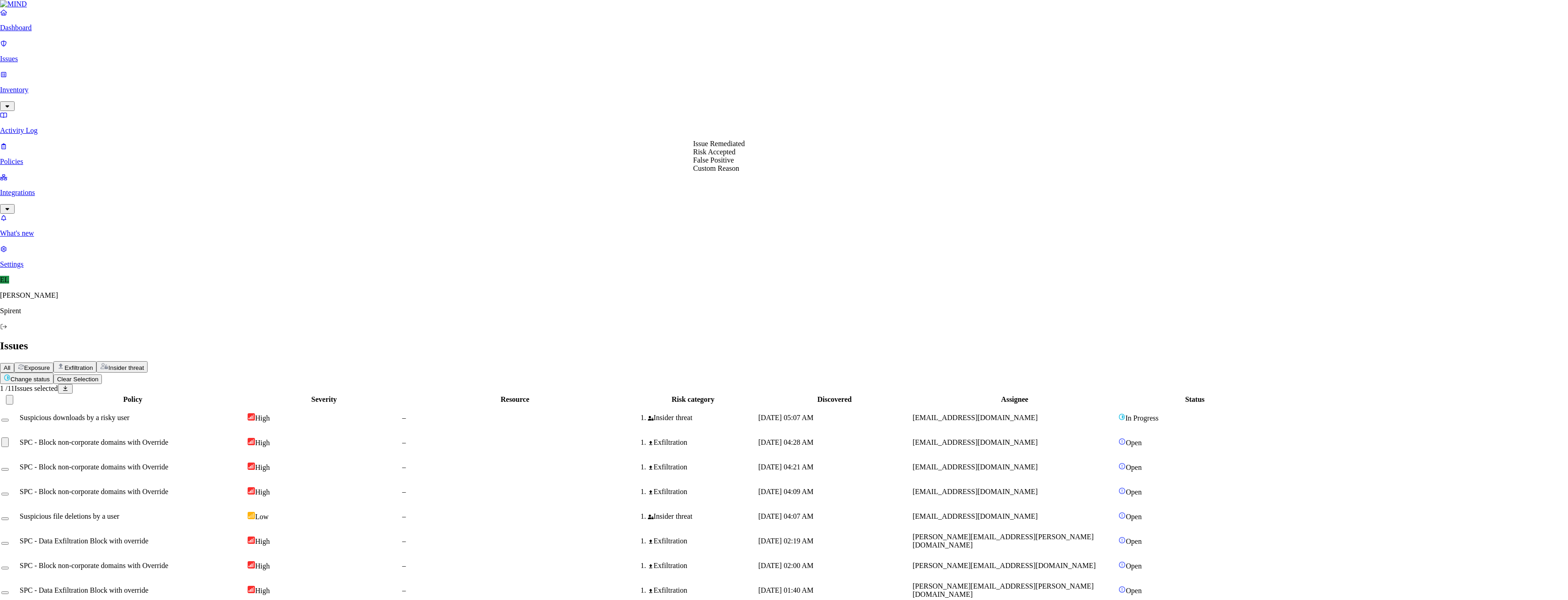
select select "Custom Reason"
type textarea "Personal"
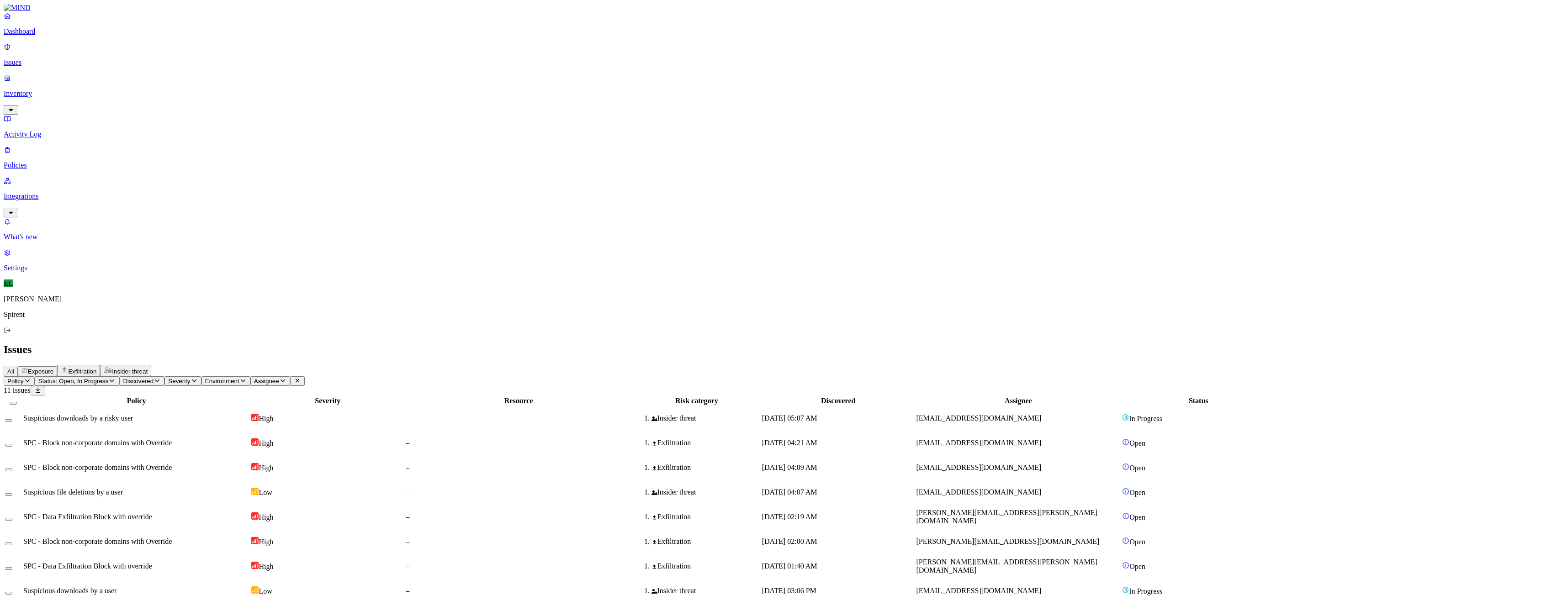
click at [1041, 439] on span "peng.xu@spirent.com" at bounding box center [979, 442] width 125 height 8
click at [12, 444] on button "Select row" at bounding box center [9, 445] width 7 height 3
click at [12, 472] on button "Select row" at bounding box center [9, 473] width 7 height 3
click at [150, 55] on html "Dashboard Issues Inventory Activity Log Policies Integrations What's new 1 Sett…" at bounding box center [784, 305] width 1568 height 611
click at [156, 92] on button "Resolved" at bounding box center [173, 77] width 33 height 30
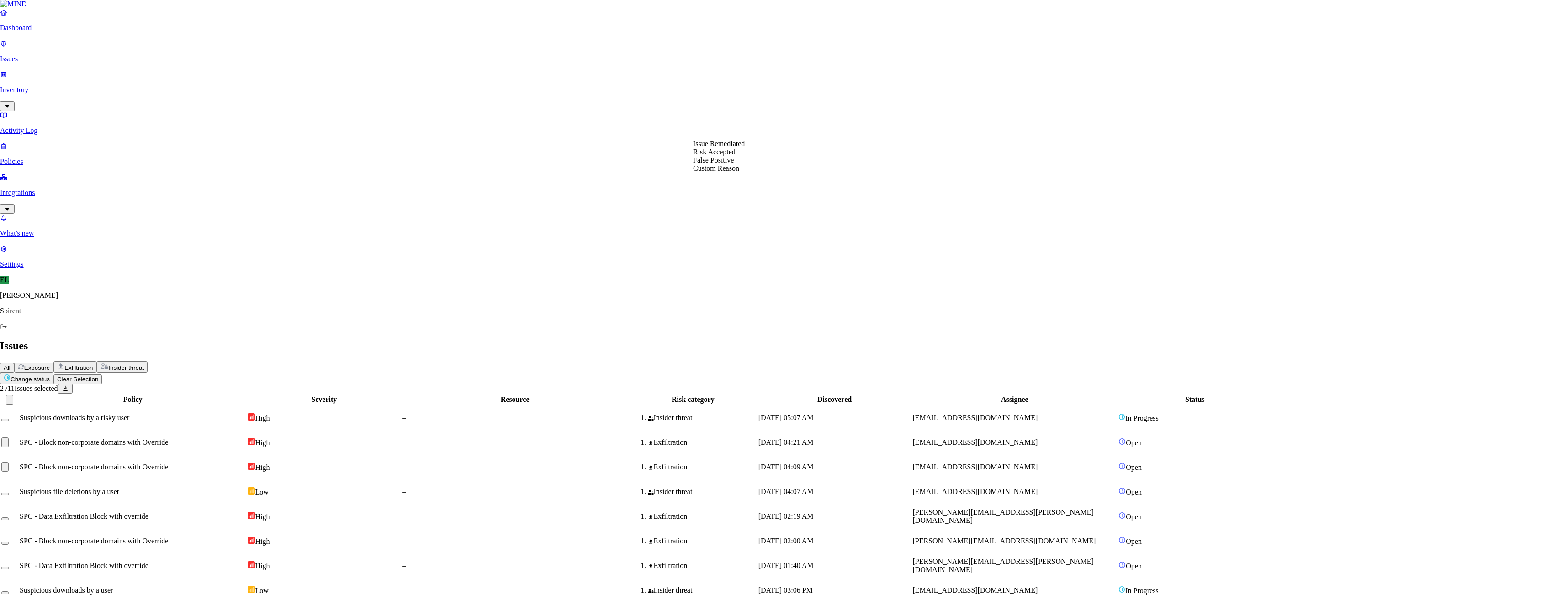
select select "Custom Reason"
type textarea "Personal doc command line update"
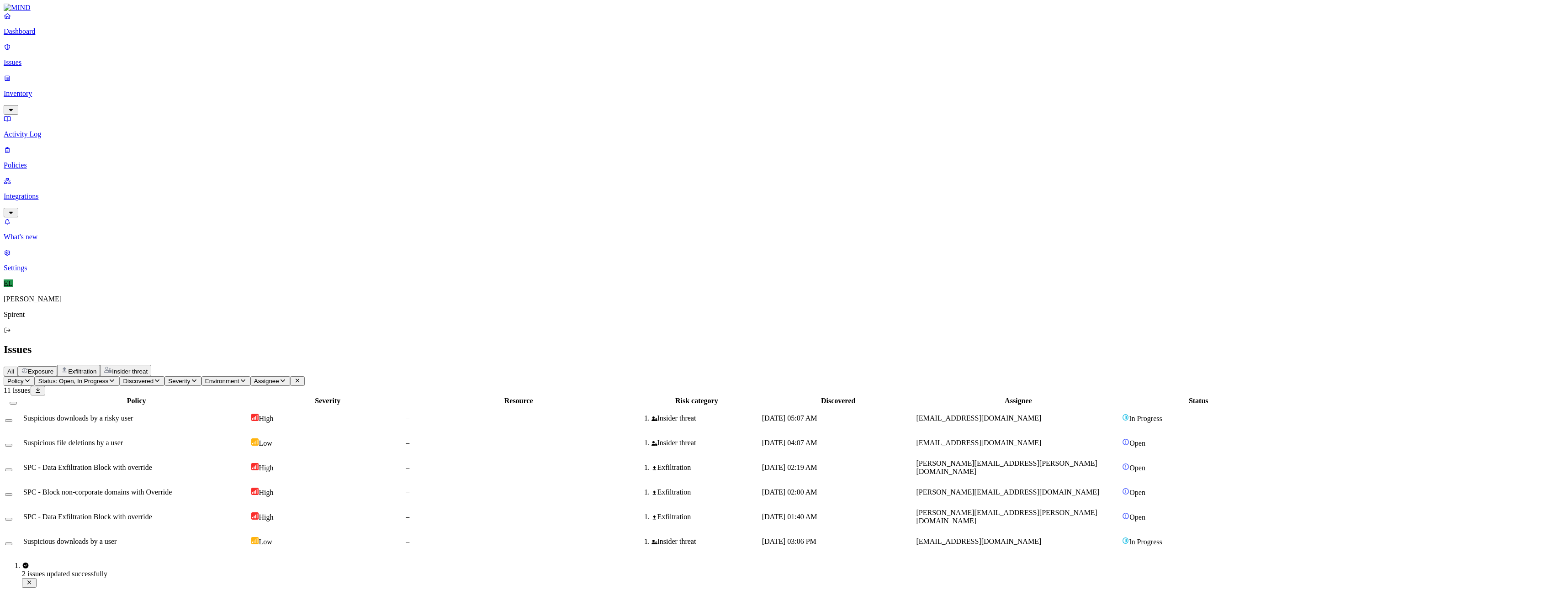
click at [915, 439] on div "Sep 10, 2025, 04:07 AM" at bounding box center [838, 443] width 153 height 9
click at [12, 444] on button "Select row" at bounding box center [9, 445] width 7 height 3
click at [135, 54] on html "Dashboard Issues Inventory Activity Log Policies Integrations What's new 1 Sett…" at bounding box center [784, 281] width 1568 height 561
click at [160, 85] on p "Resolved" at bounding box center [173, 81] width 26 height 7
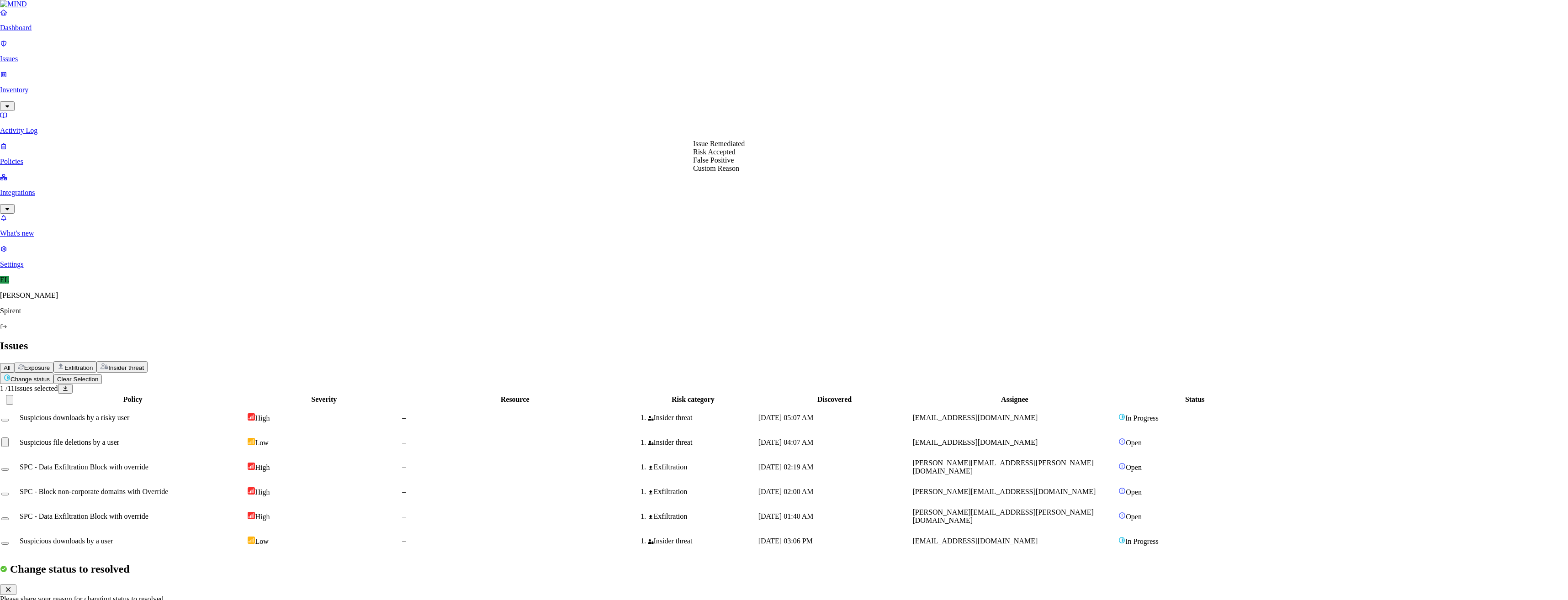
select select "Risk Accepted"
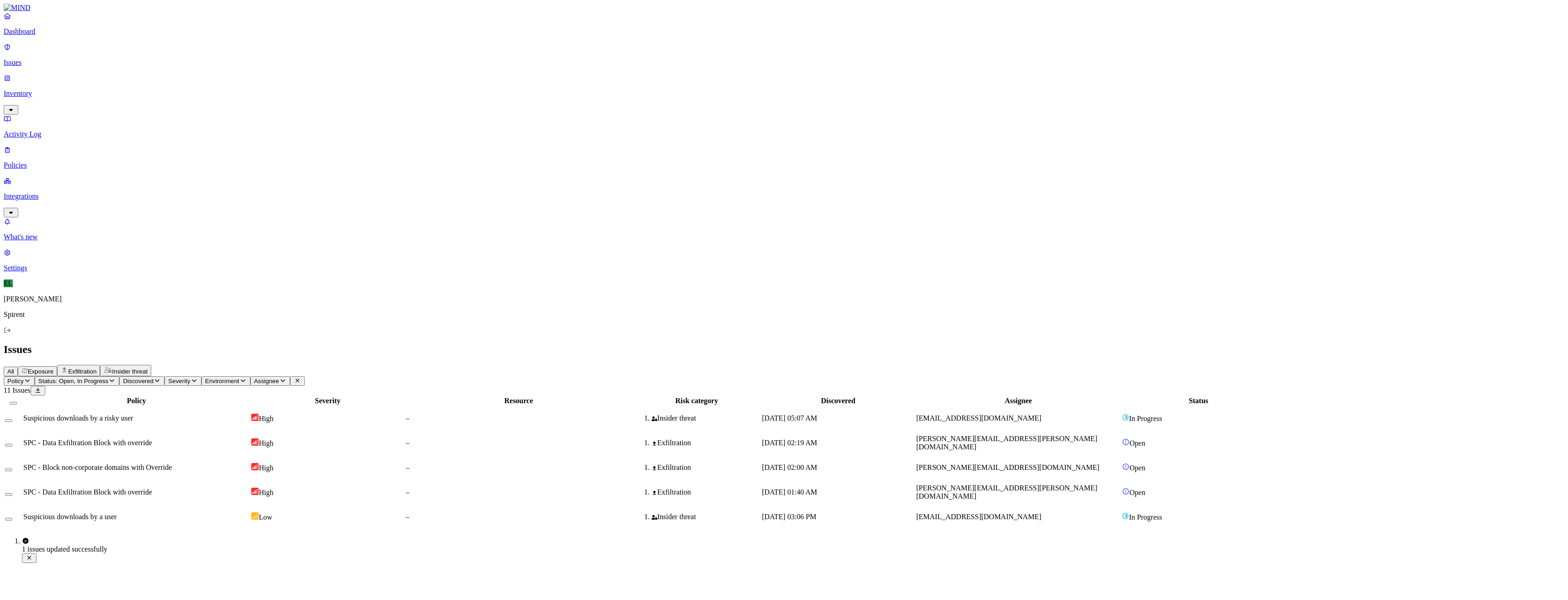
click at [166, 464] on span "SPC - Block non-corporate domains with Override" at bounding box center [97, 467] width 149 height 8
select select "Custom Reason"
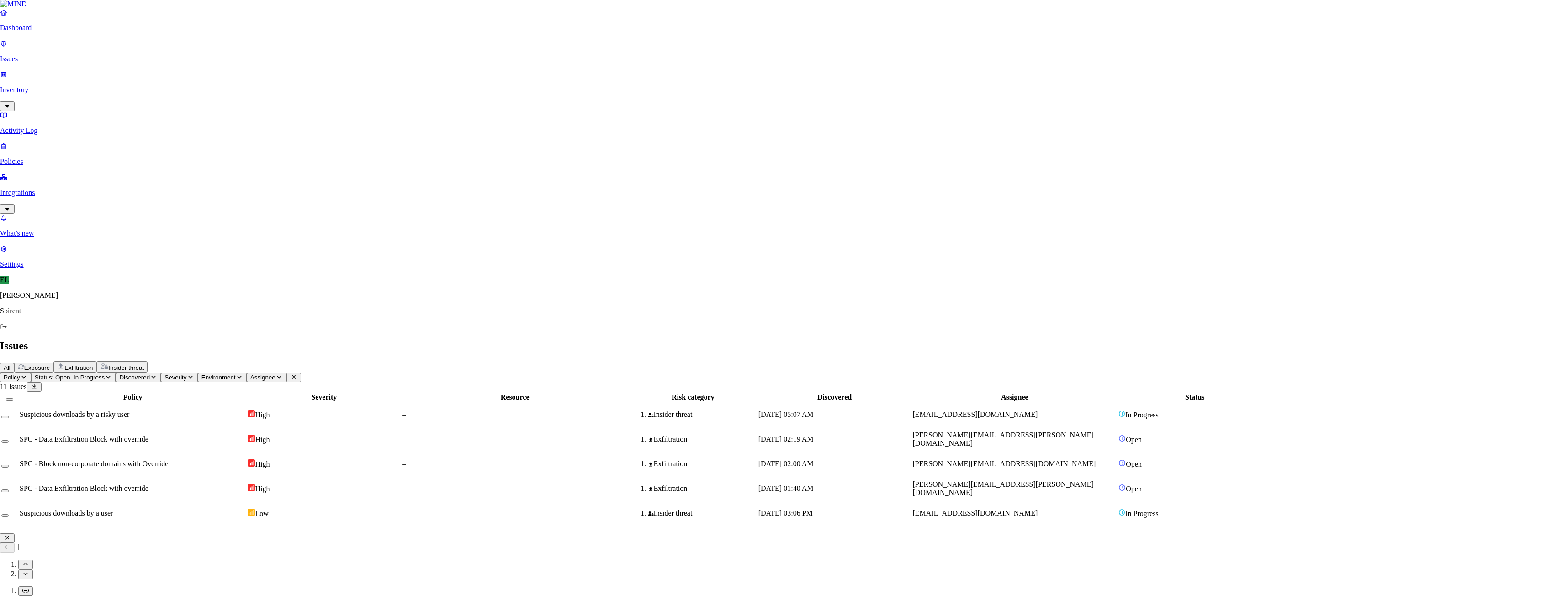
paste textarea "Friendly Reminder: Use of GPTs and other cloud apps"
type textarea "Friendly Reminder: Use of GPTs and other cloud apps sent"
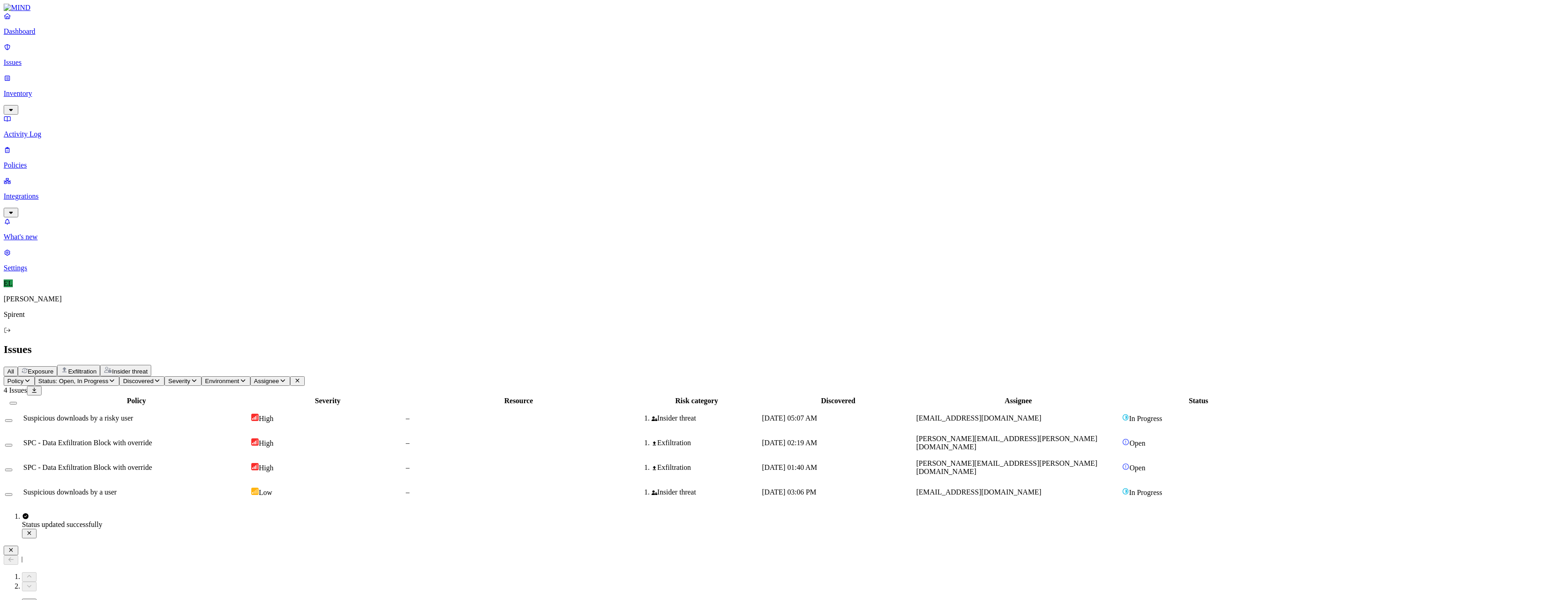
click at [15, 547] on icon "button" at bounding box center [11, 550] width 7 height 6
click at [1027, 431] on td "sarah.clune@spirent.com" at bounding box center [1018, 443] width 205 height 24
drag, startPoint x: 124, startPoint y: 109, endPoint x: 131, endPoint y: 96, distance: 14.8
click at [12, 444] on button "Select row" at bounding box center [9, 445] width 7 height 3
click at [144, 55] on html "Dashboard Issues Inventory Activity Log Policies Integrations What's new 1 Sett…" at bounding box center [784, 256] width 1568 height 512
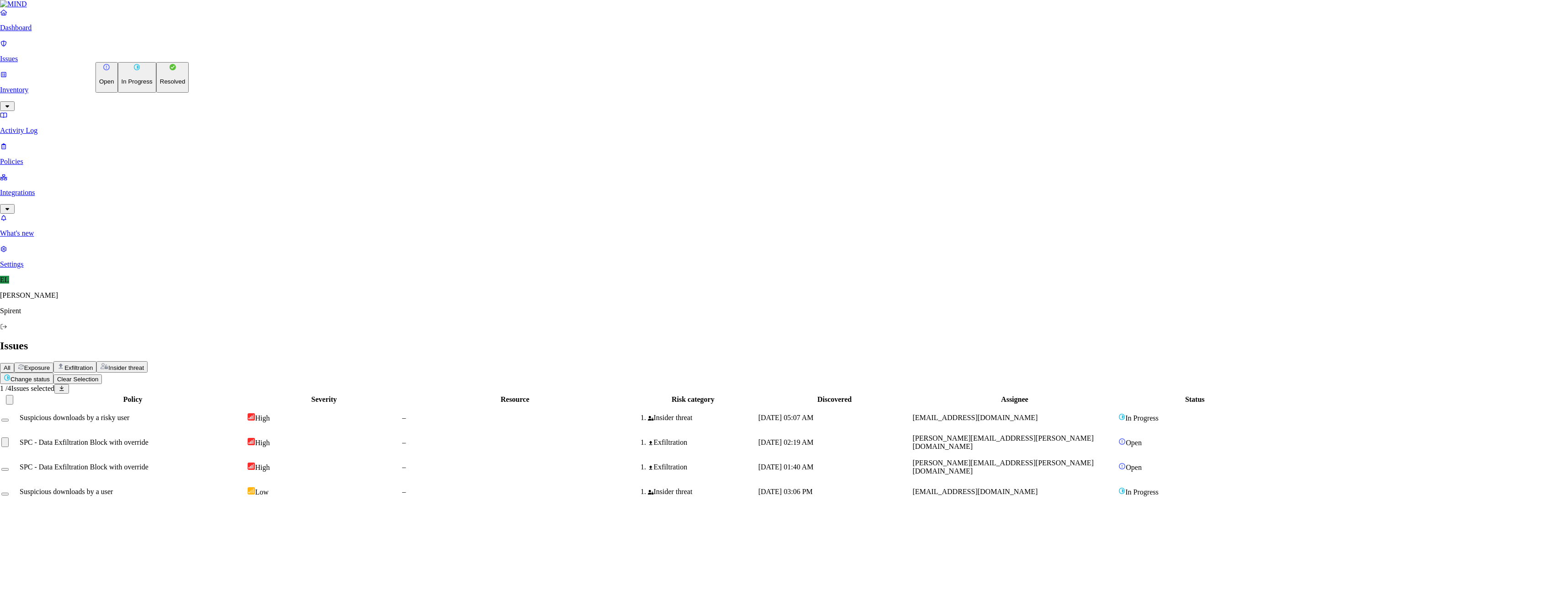
click at [160, 85] on p "Resolved" at bounding box center [173, 81] width 26 height 7
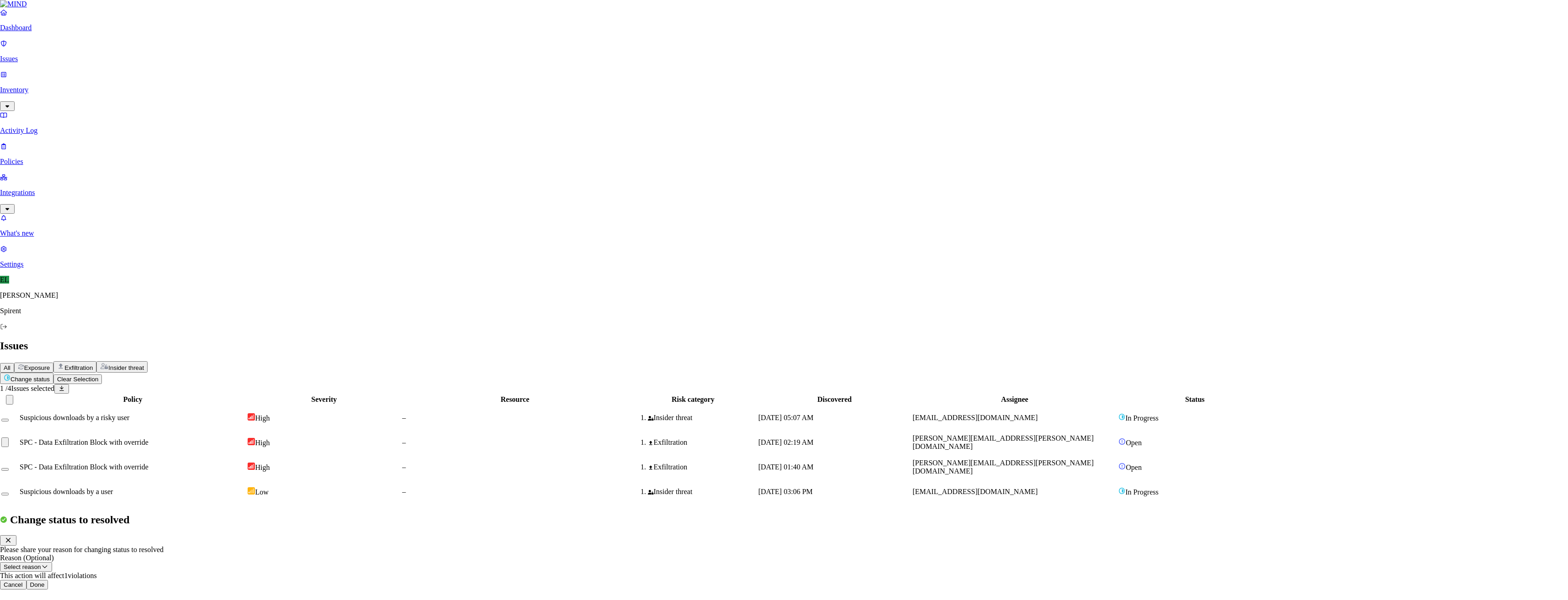
click at [52, 562] on button "Select reason" at bounding box center [26, 567] width 52 height 10
select select "Custom Reason"
click at [83, 580] on textarea at bounding box center [41, 588] width 83 height 16
type textarea "Personal"
click at [49, 600] on button "Done" at bounding box center [38, 612] width 22 height 10
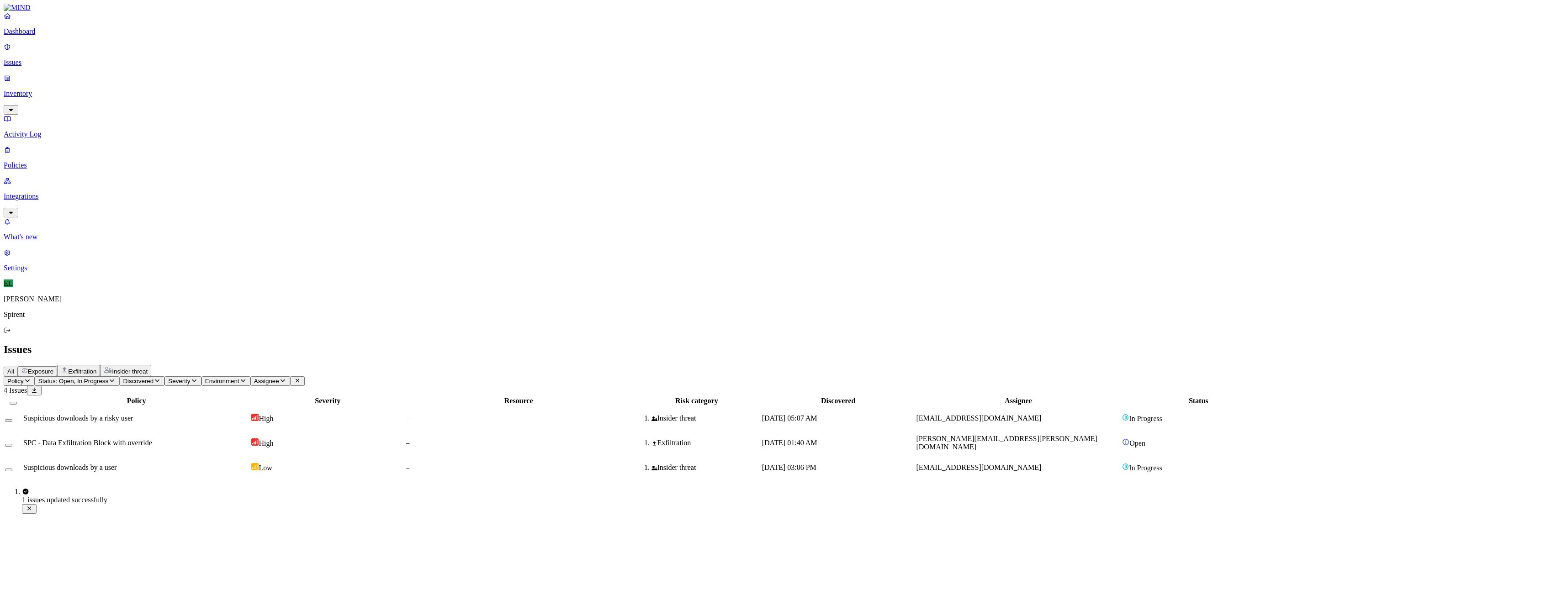
click at [145, 439] on span "SPC - Data Exfiltration Block with override" at bounding box center [88, 442] width 129 height 8
click at [12, 444] on button "Select row" at bounding box center [9, 445] width 7 height 3
click at [139, 56] on html "Dashboard Issues Inventory Activity Log Policies Integrations What's new 1 Sett…" at bounding box center [784, 245] width 1568 height 491
click at [156, 92] on button "Resolved" at bounding box center [173, 77] width 33 height 30
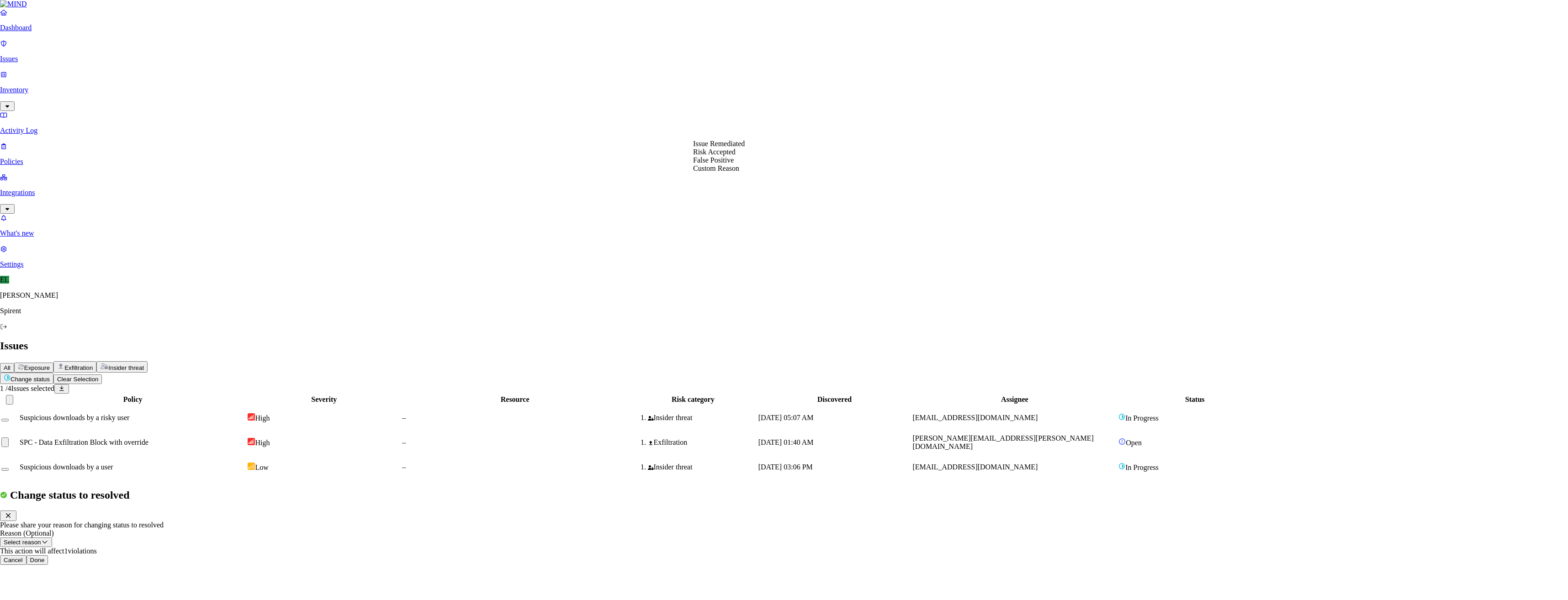
click at [52, 537] on button "Select reason" at bounding box center [26, 542] width 52 height 10
select select "Custom Reason"
click at [83, 556] on textarea at bounding box center [41, 563] width 83 height 16
type textarea "text"
click at [49, 582] on button "Done" at bounding box center [38, 587] width 22 height 10
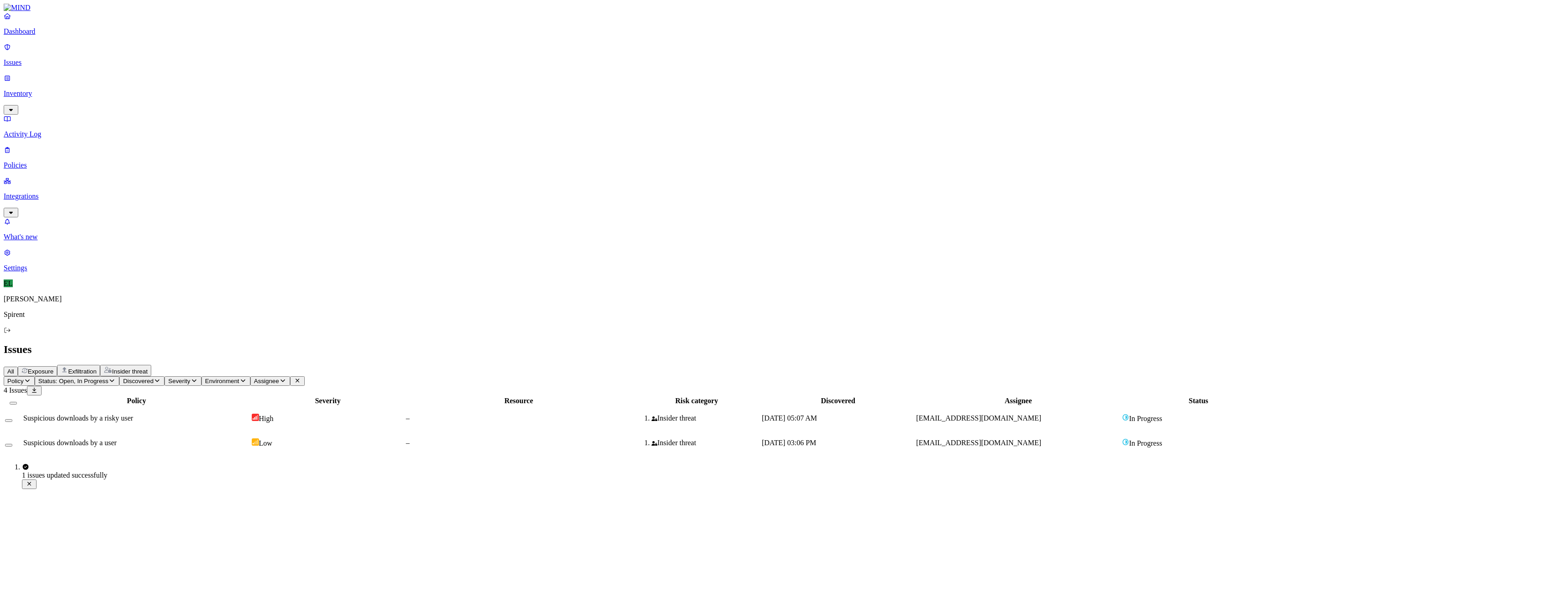
click at [133, 414] on span "Suspicious downloads by a risky user" at bounding box center [78, 418] width 110 height 8
click at [15, 464] on icon "button" at bounding box center [11, 467] width 7 height 6
